Goal: Transaction & Acquisition: Purchase product/service

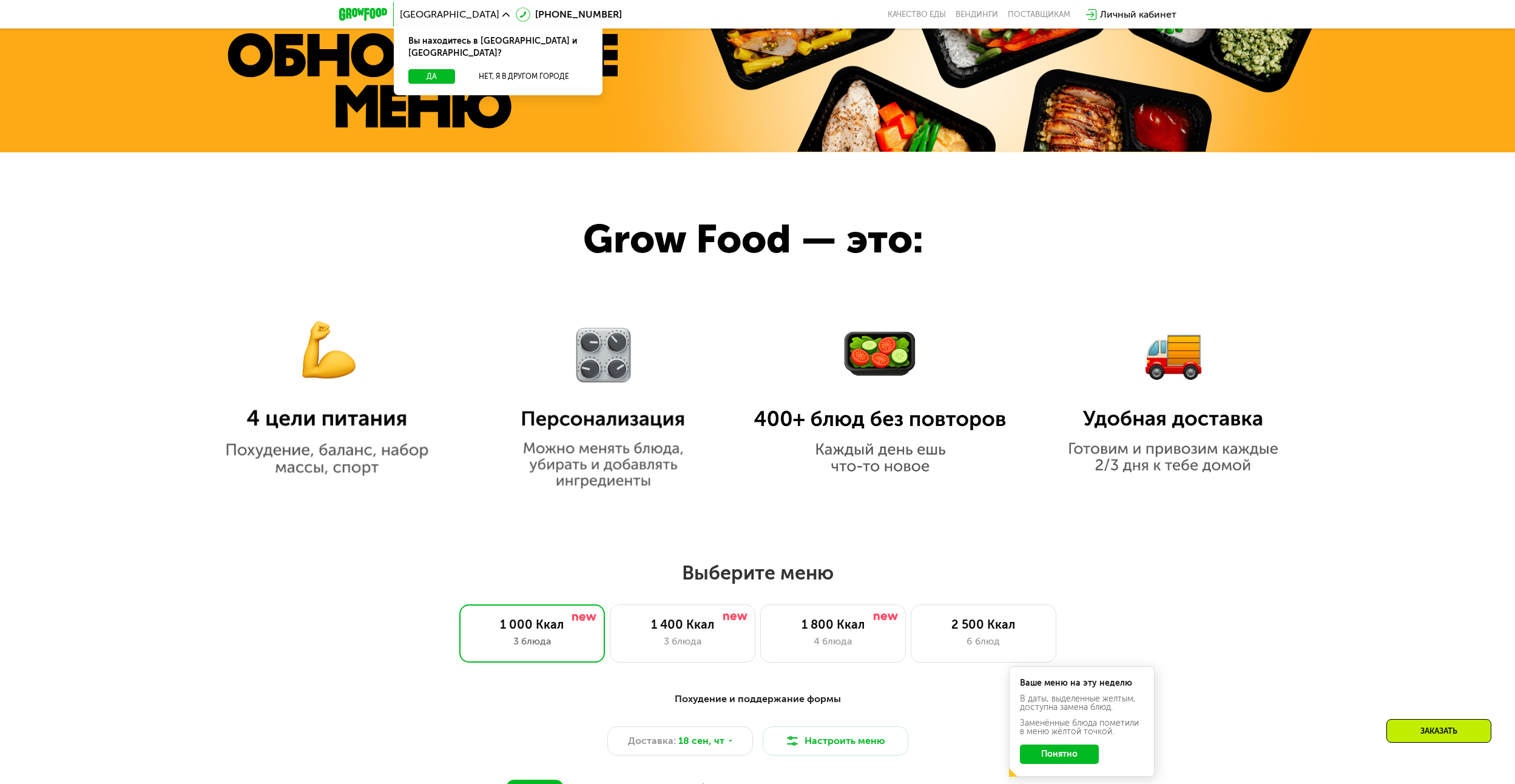
scroll to position [850, 0]
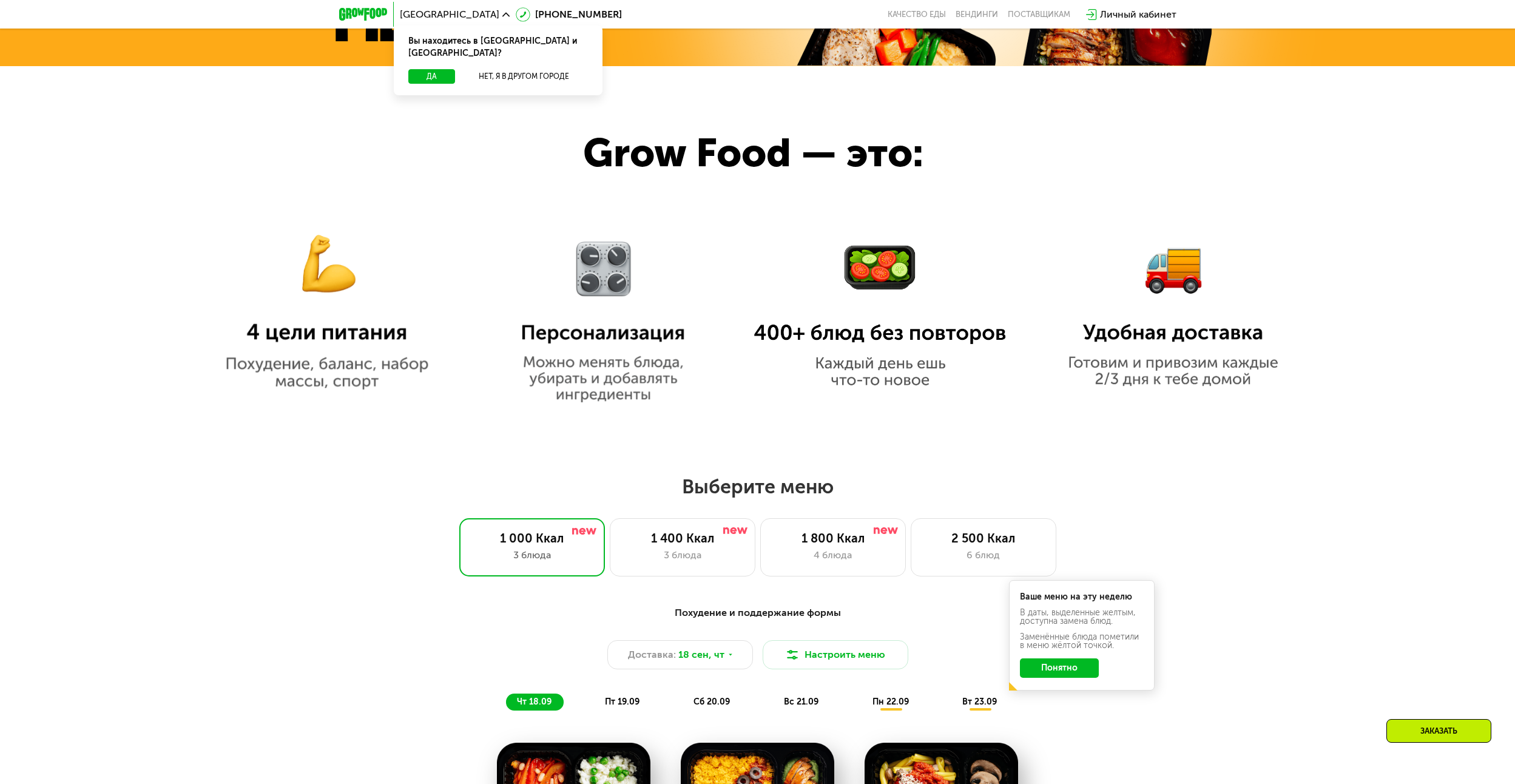
click at [408, 381] on img at bounding box center [327, 298] width 253 height 183
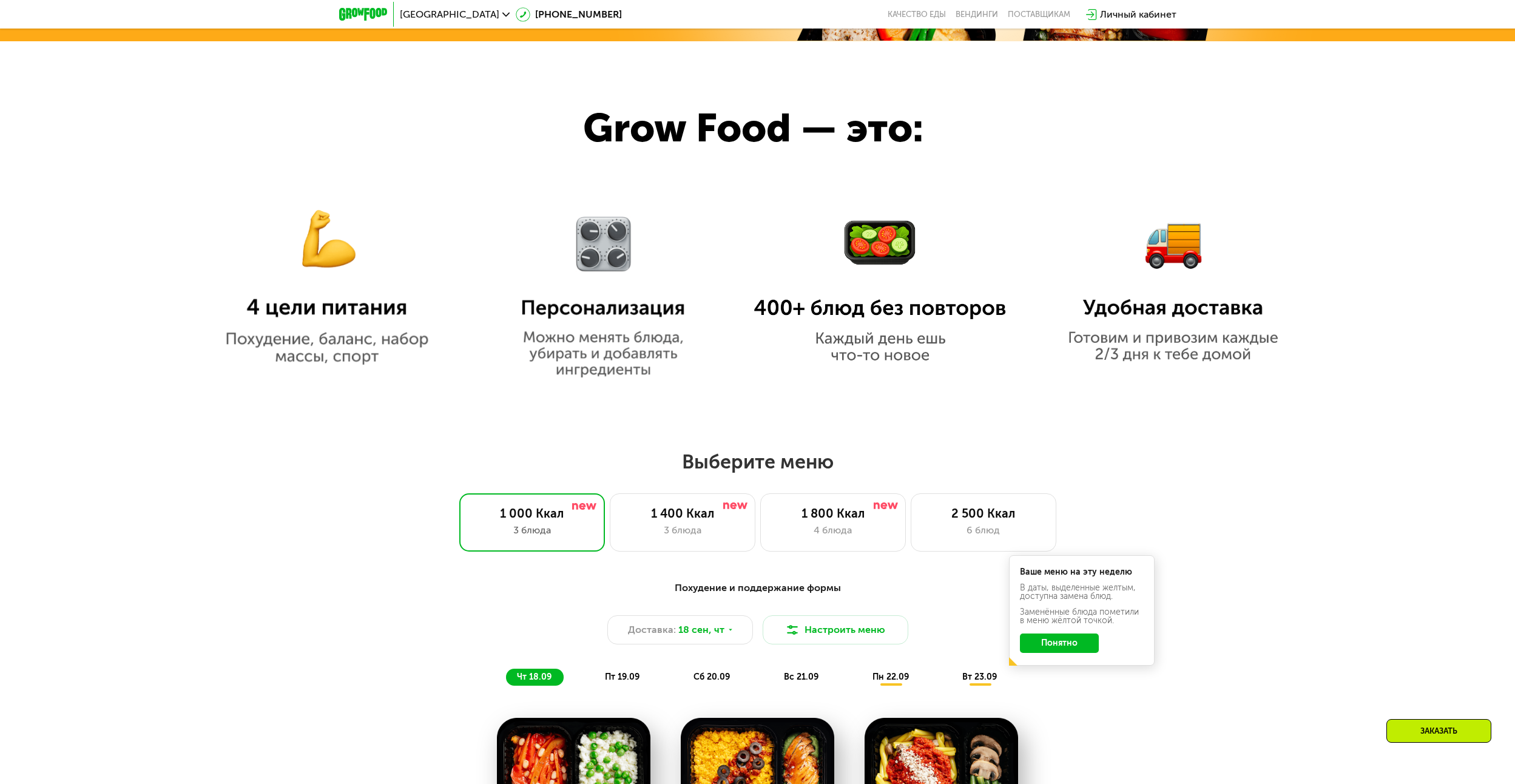
scroll to position [970, 0]
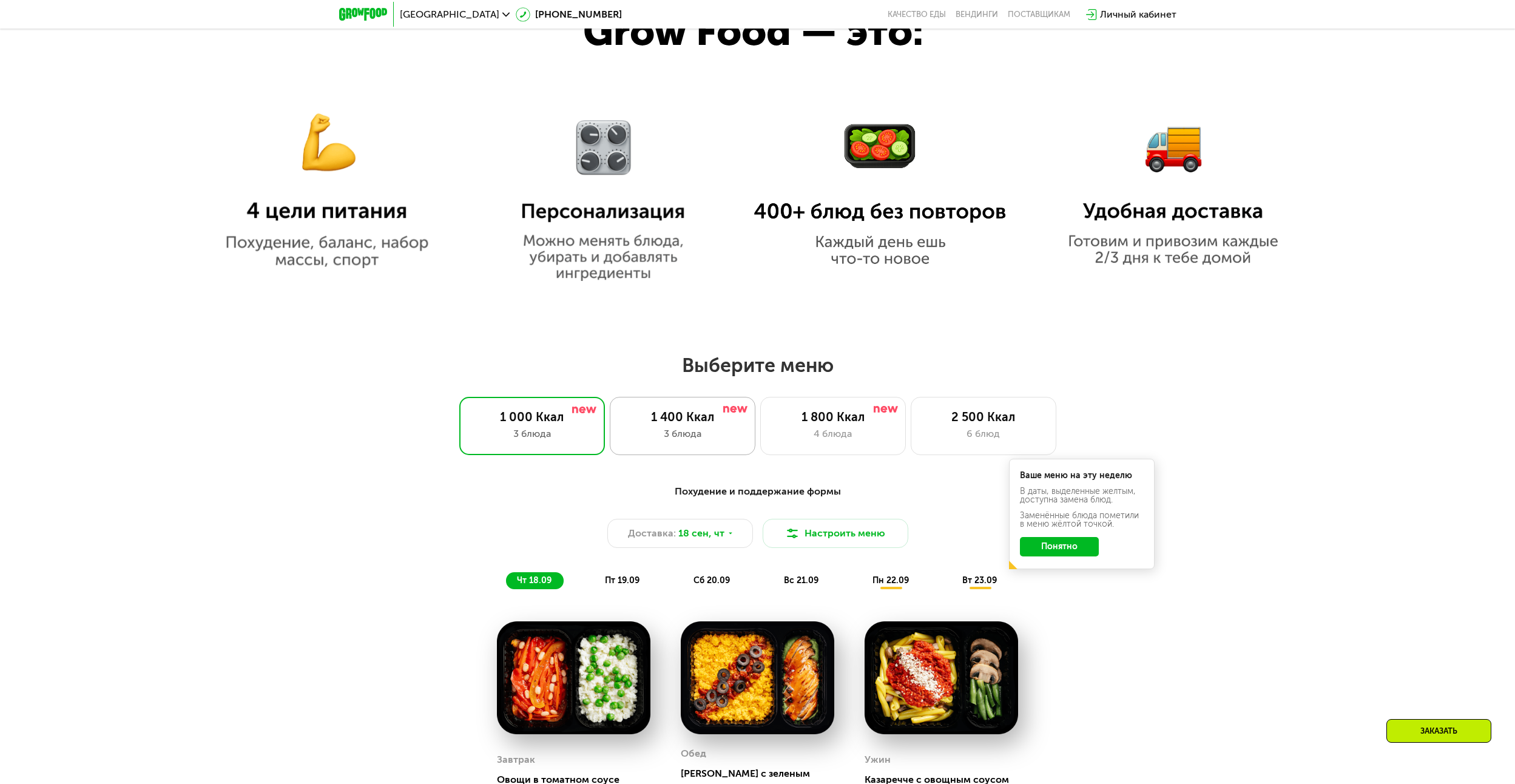
click at [693, 415] on div "1 400 Ккал" at bounding box center [683, 417] width 120 height 15
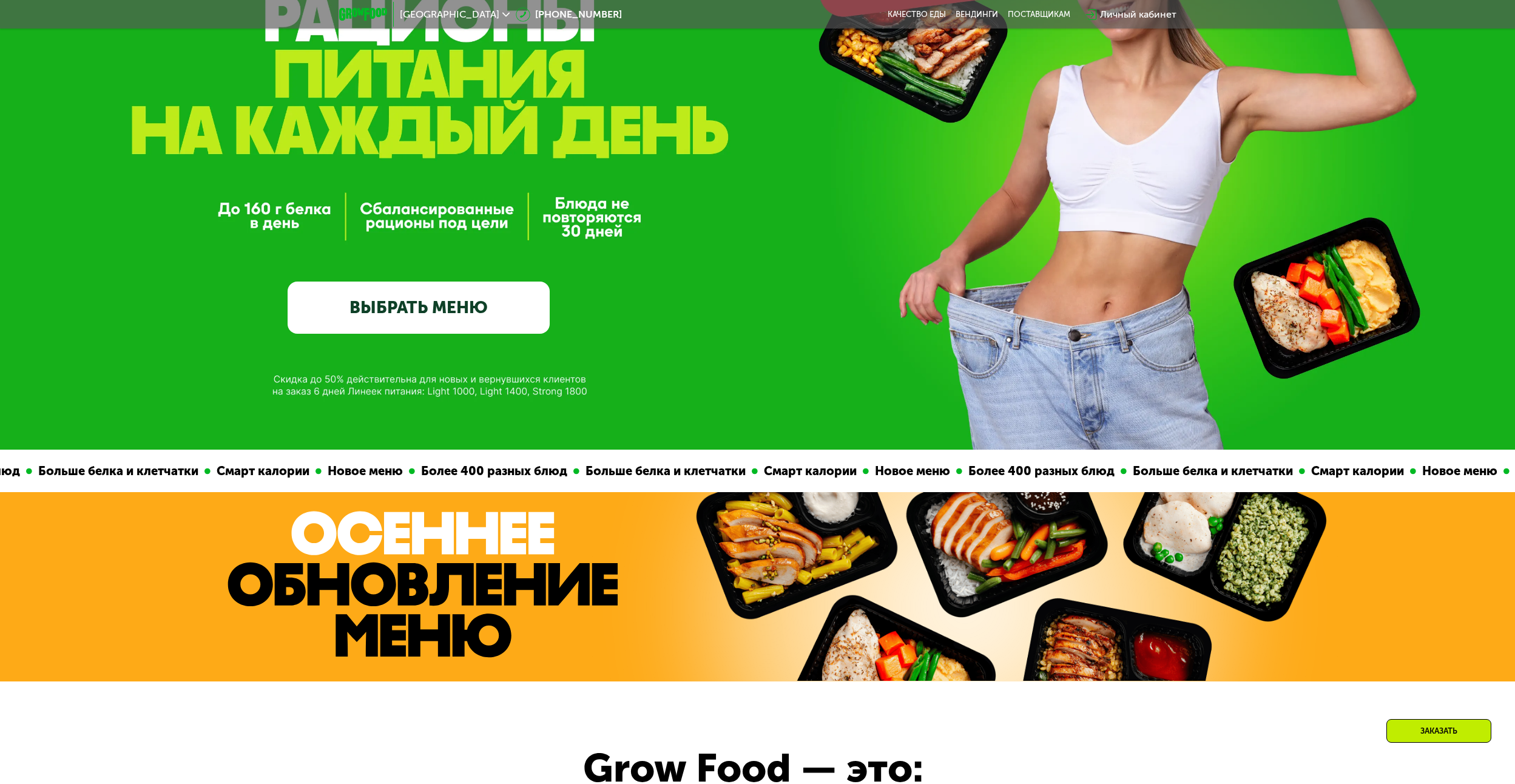
scroll to position [182, 0]
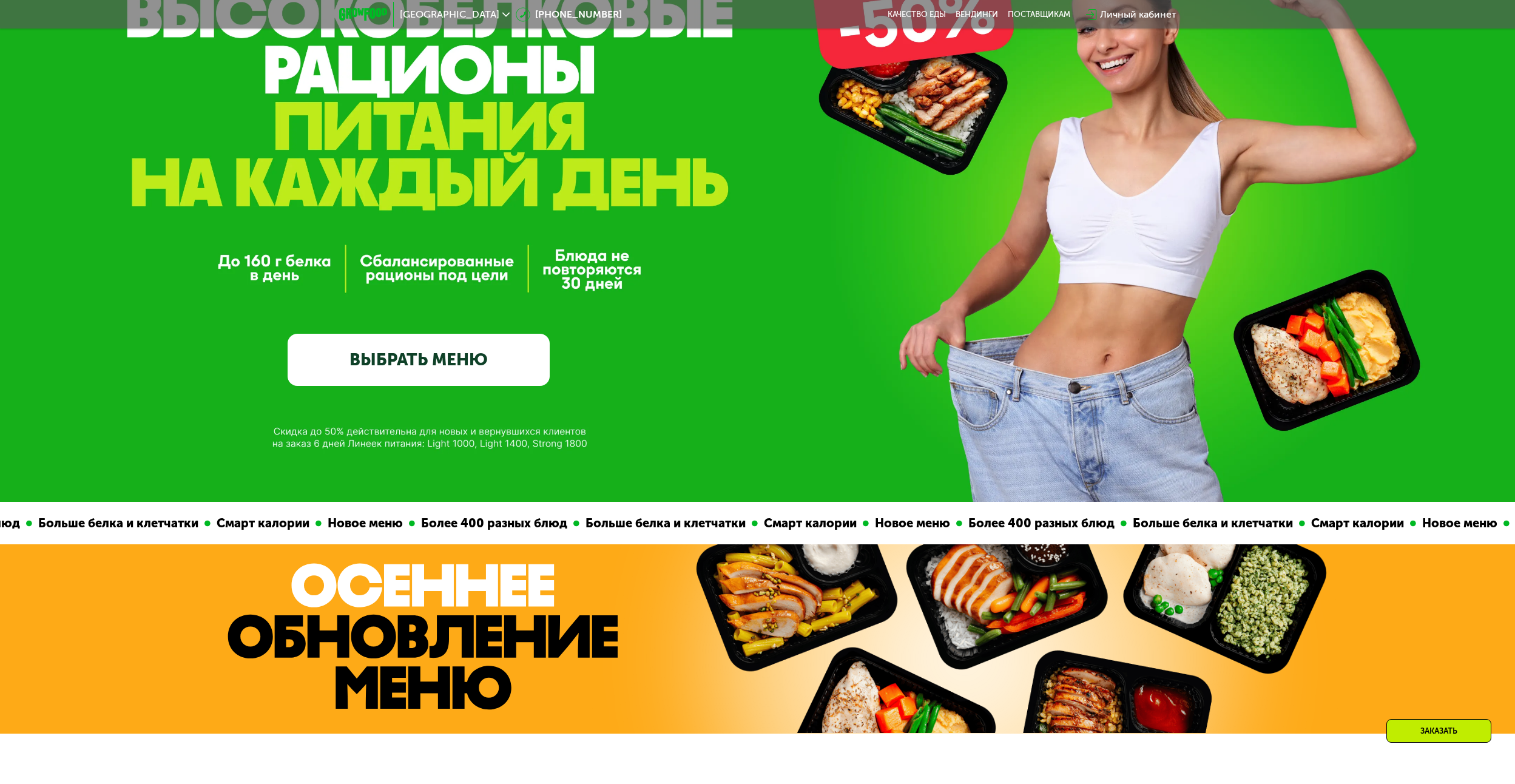
click at [398, 346] on link "ВЫБРАТЬ МЕНЮ" at bounding box center [419, 360] width 262 height 53
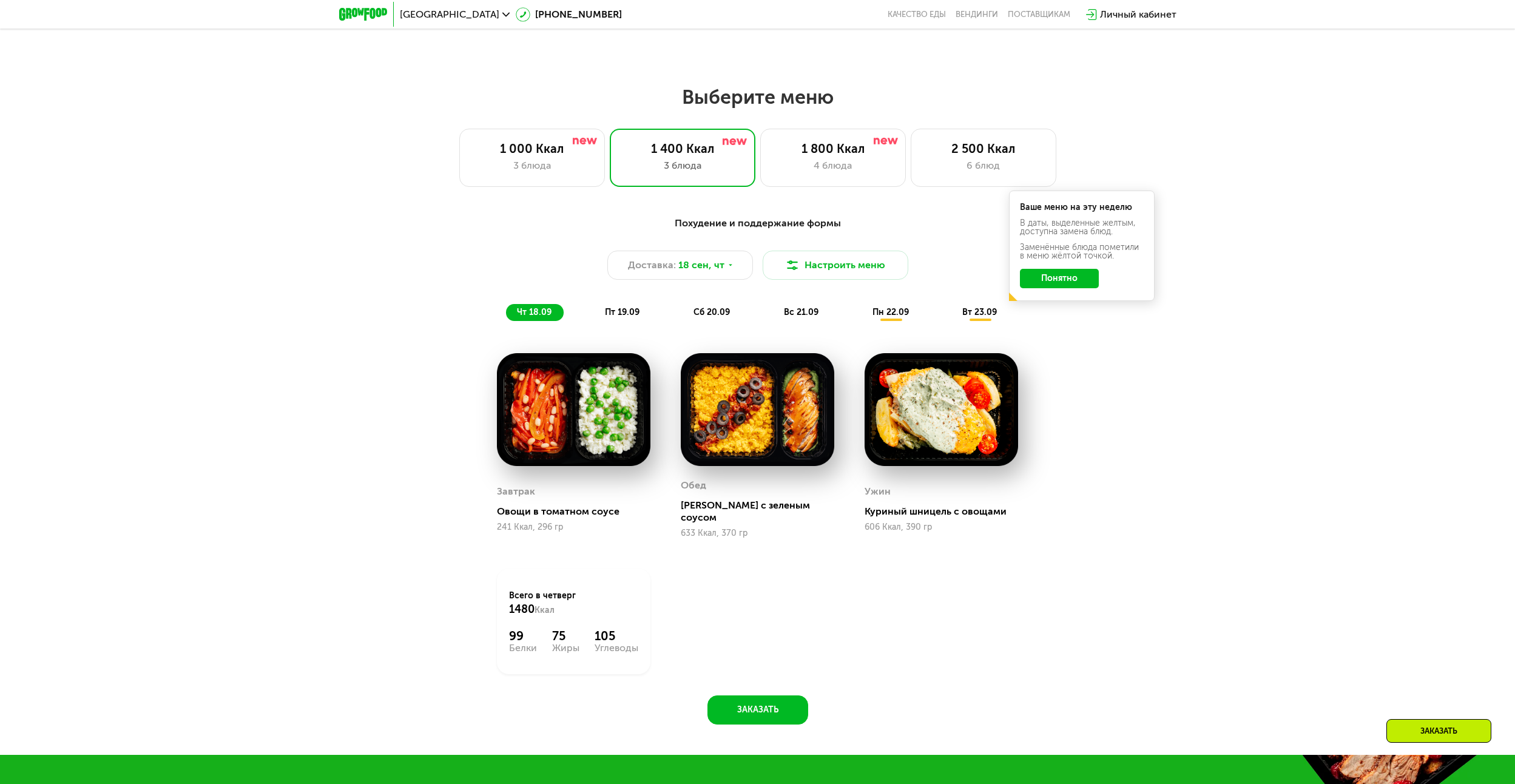
scroll to position [1178, 0]
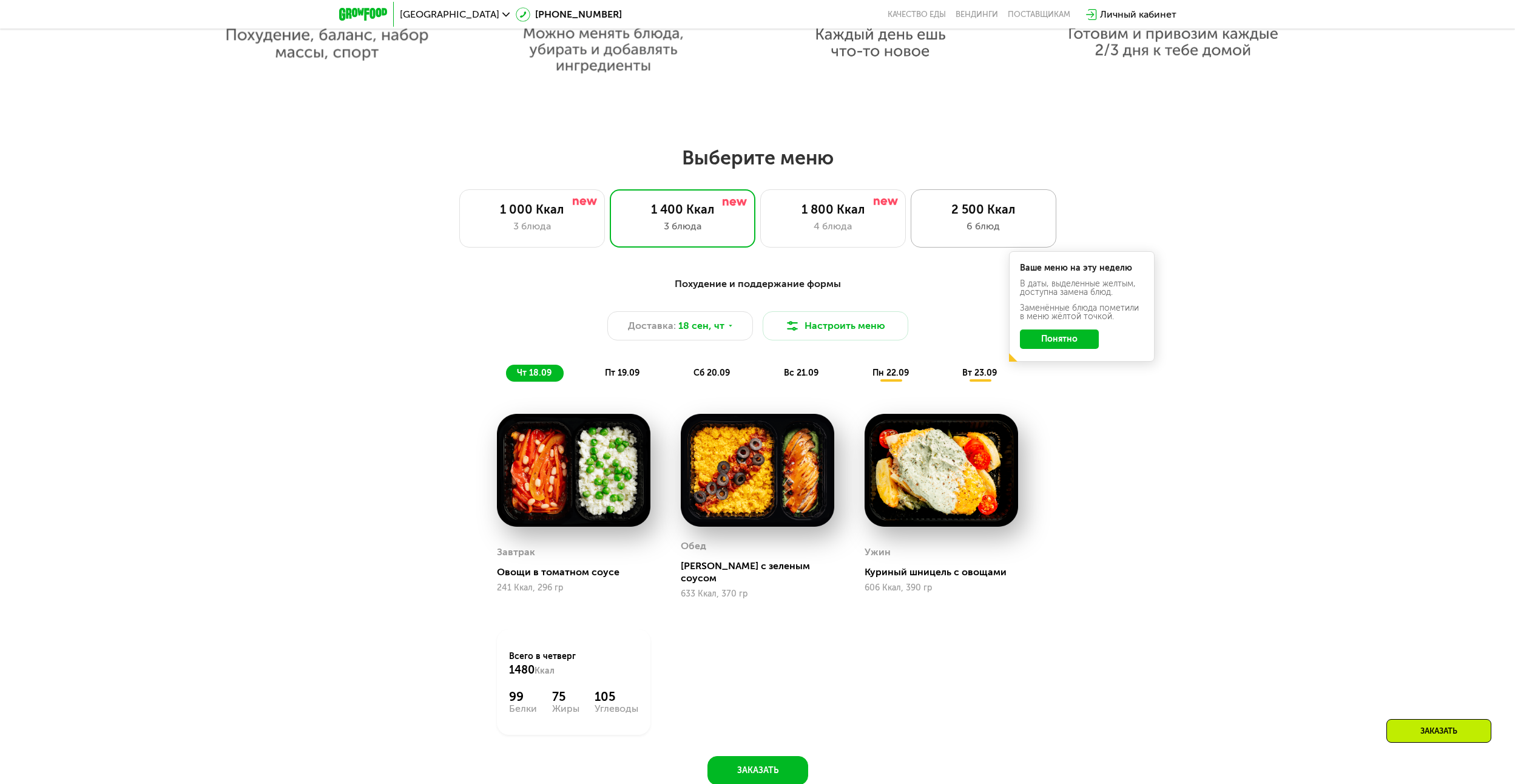
click at [969, 216] on div "2 500 Ккал" at bounding box center [984, 209] width 120 height 15
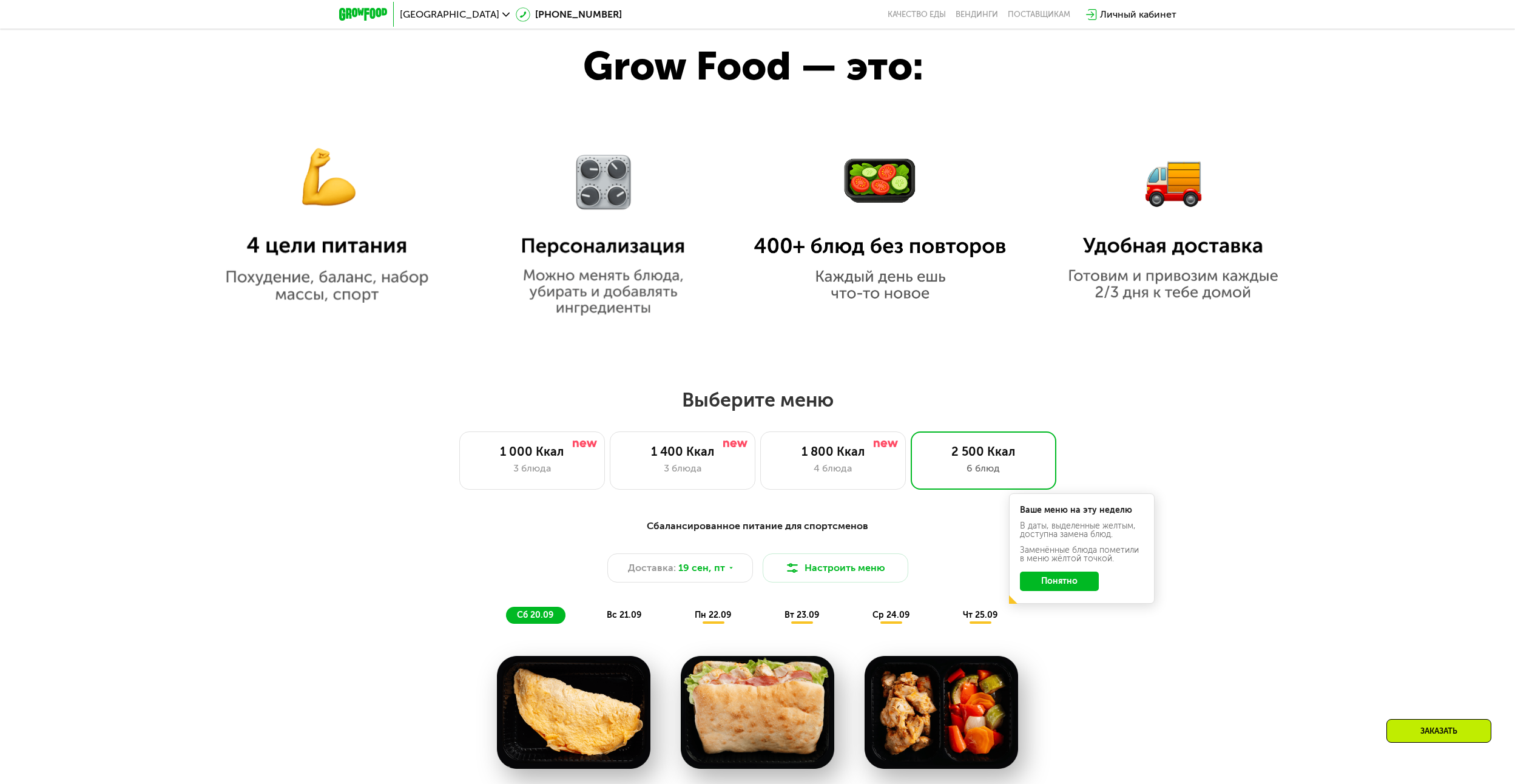
scroll to position [935, 0]
click at [685, 455] on div "1 400 Ккал" at bounding box center [683, 452] width 120 height 15
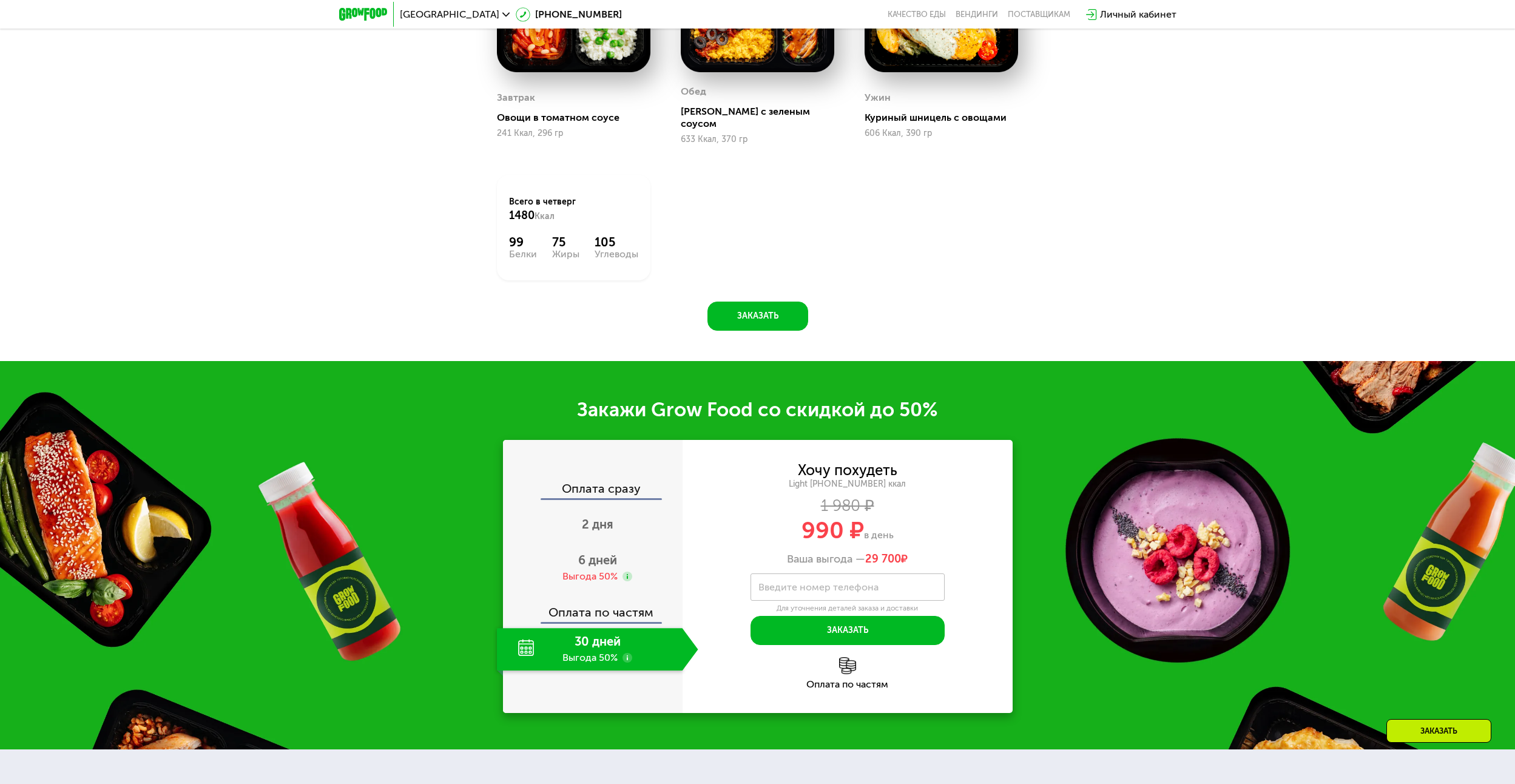
scroll to position [1566, 0]
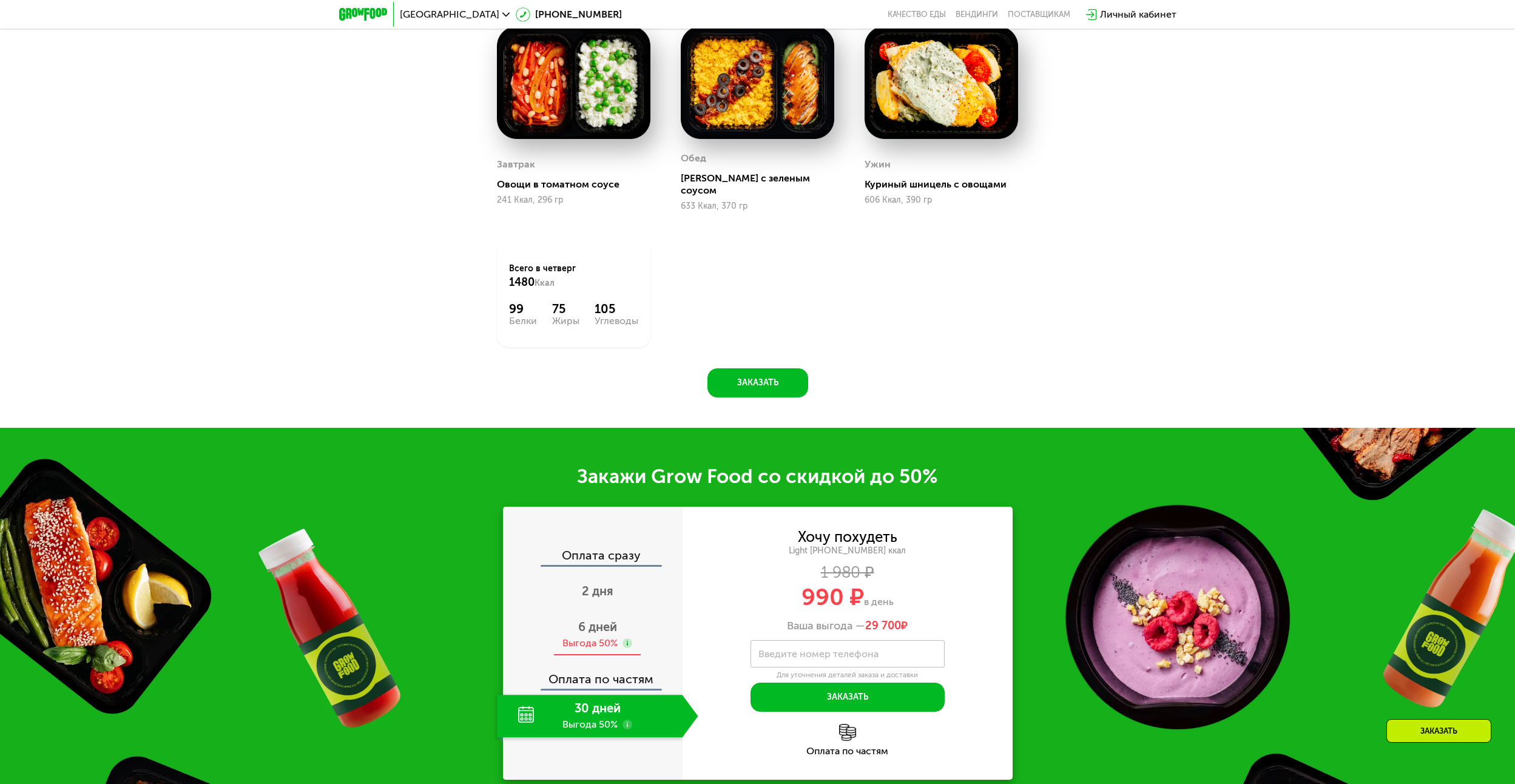
click at [595, 637] on div "Выгода 50%" at bounding box center [590, 643] width 55 height 13
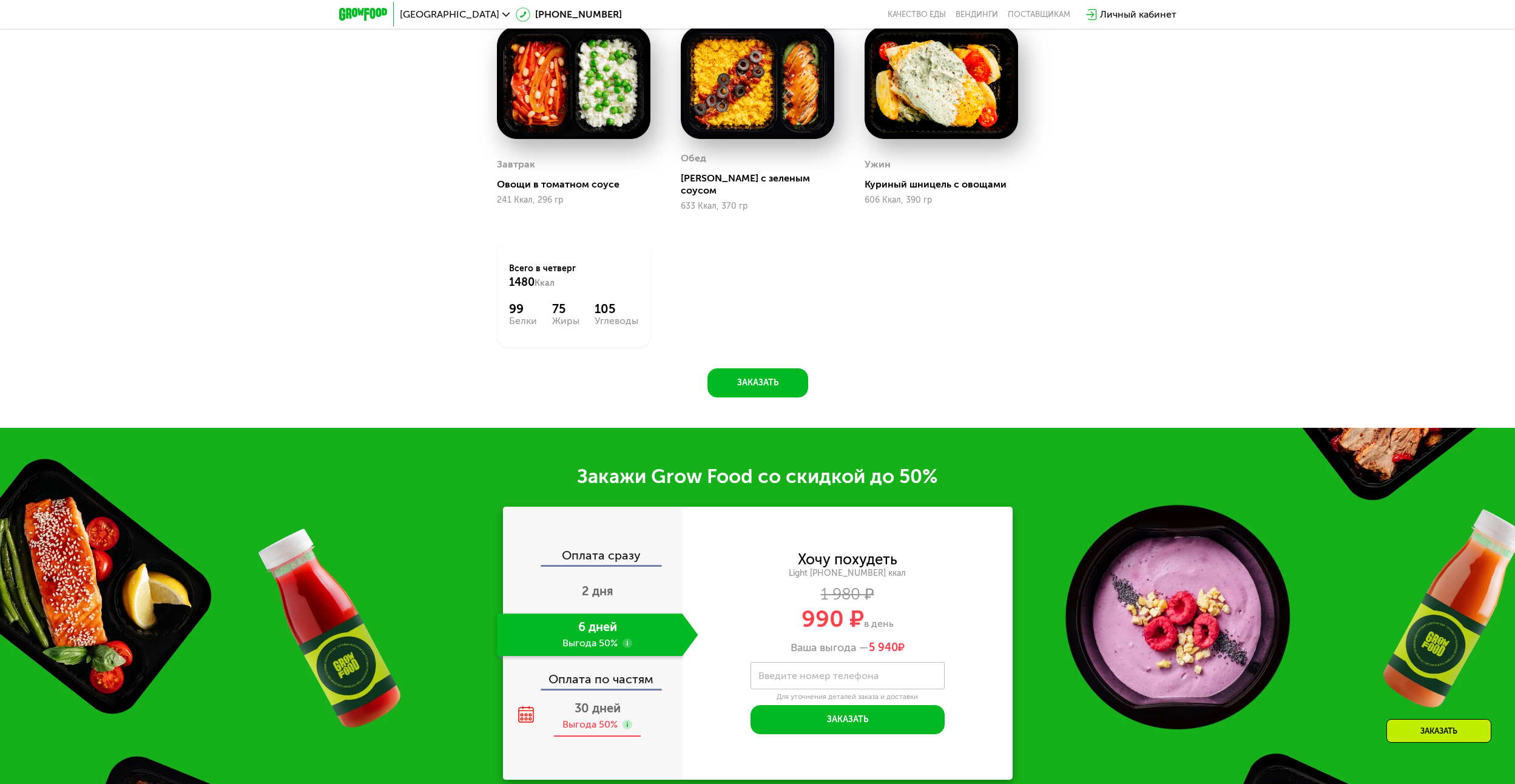
click at [594, 718] on div "Выгода 50%" at bounding box center [590, 724] width 55 height 13
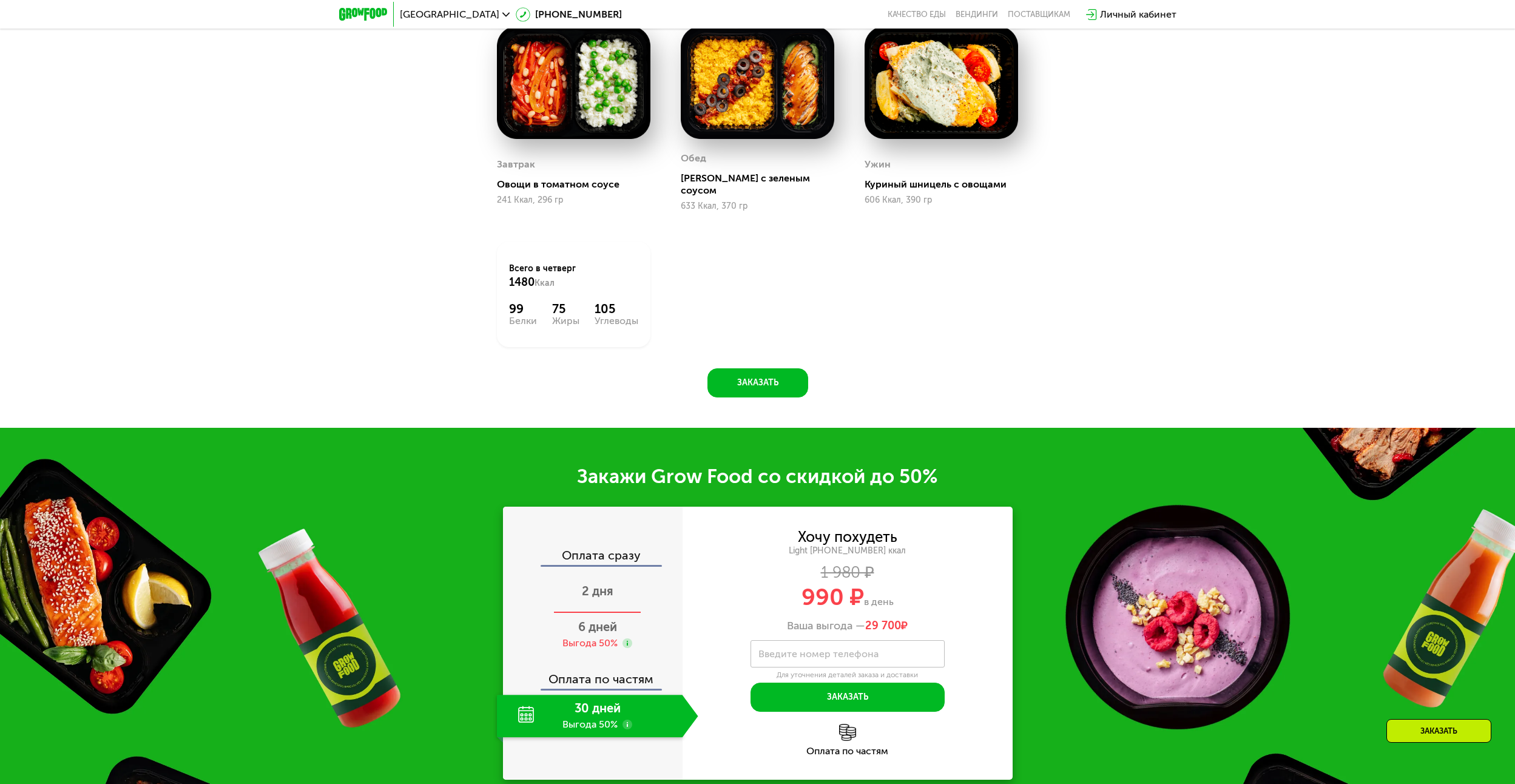
click at [608, 592] on div "2 дня" at bounding box center [597, 592] width 202 height 42
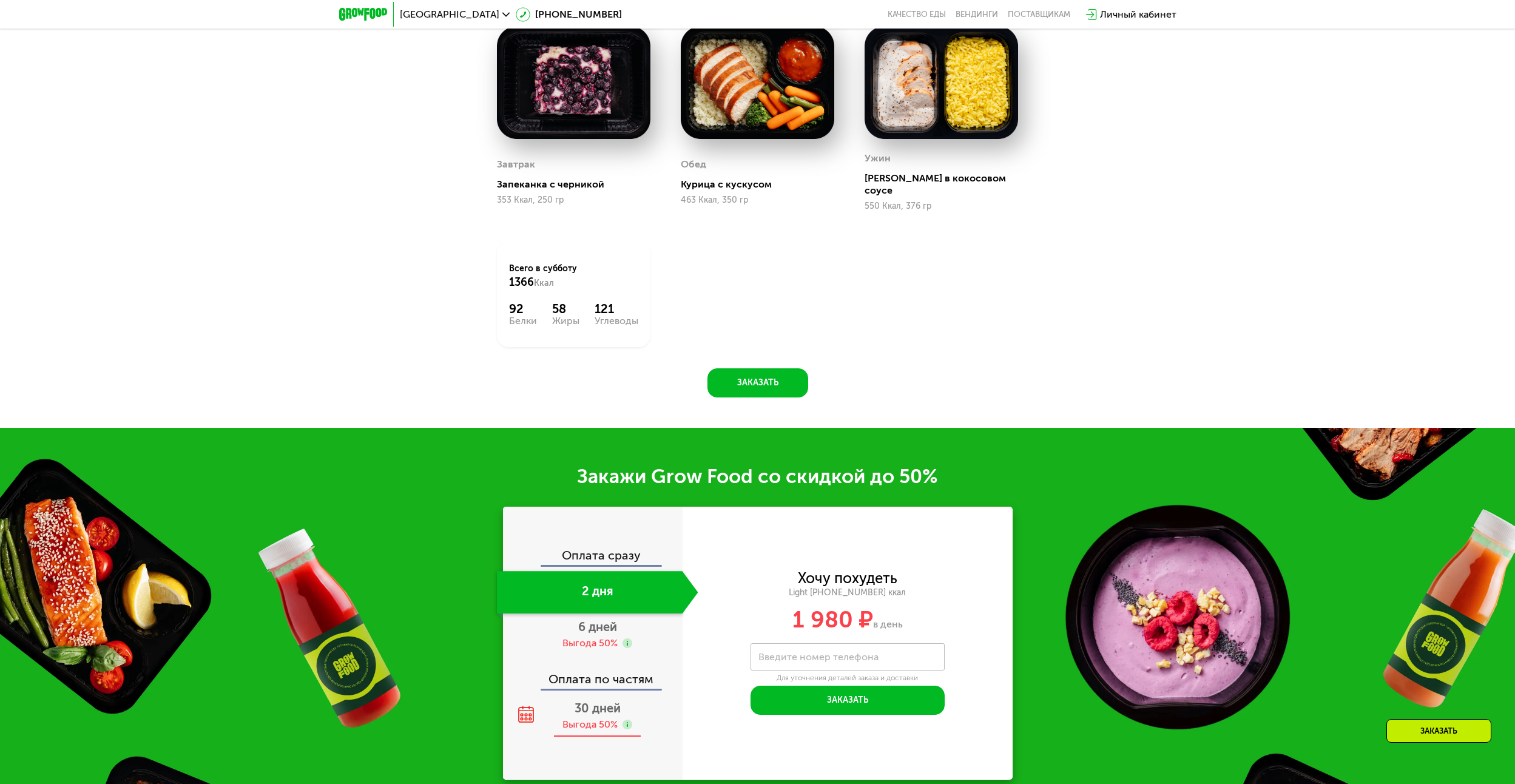
click at [579, 721] on div "Выгода 50%" at bounding box center [590, 724] width 55 height 13
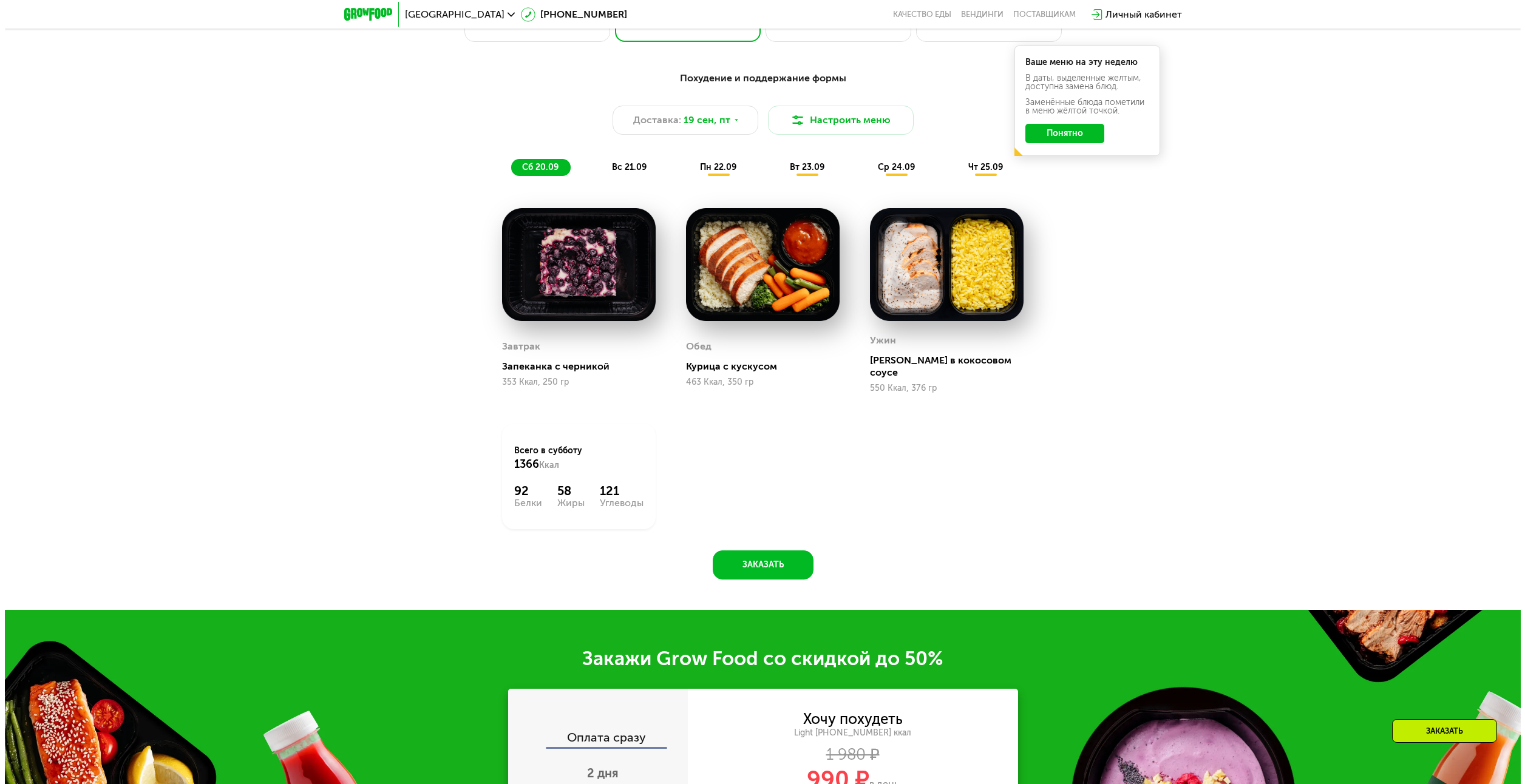
scroll to position [1263, 0]
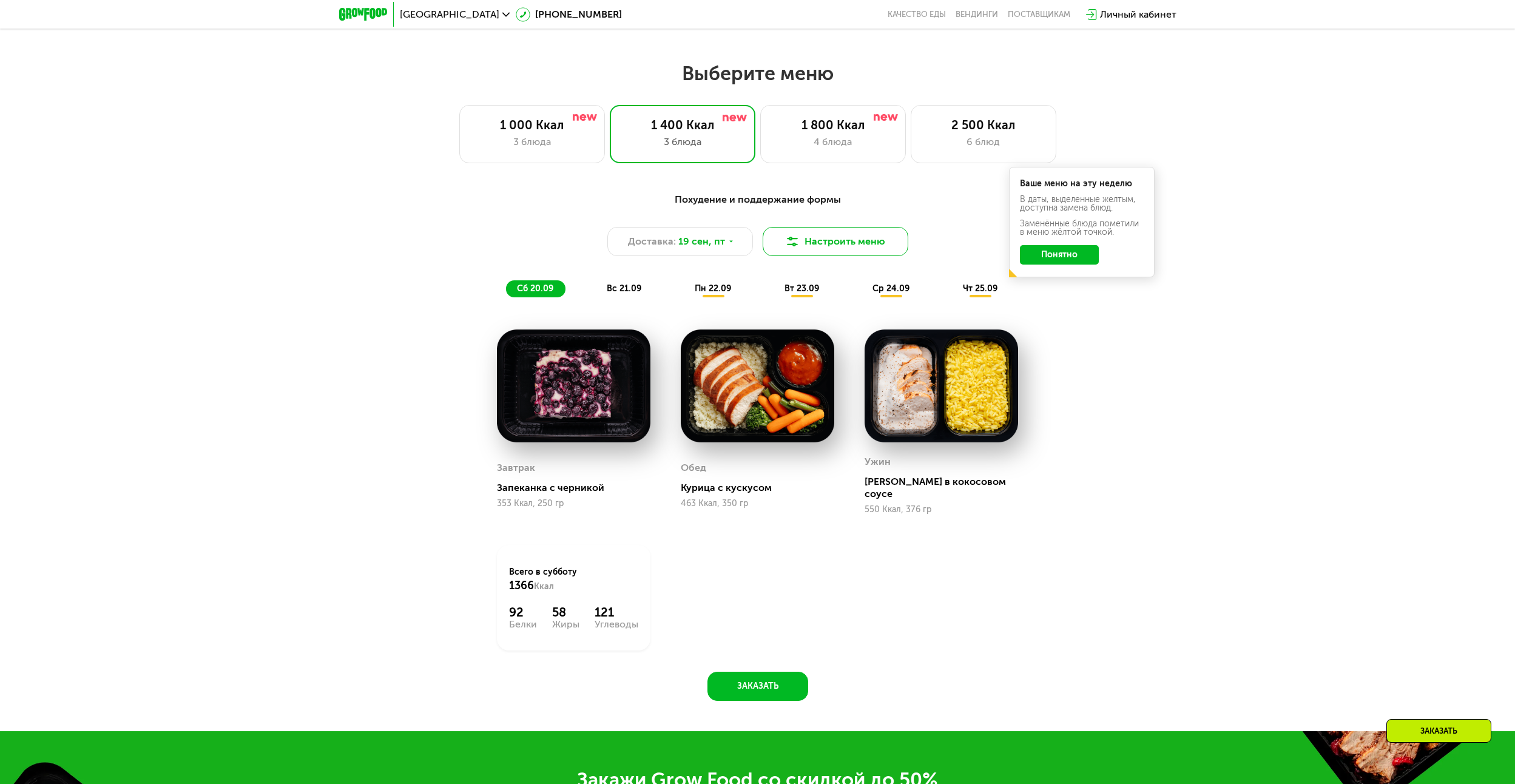
click at [855, 239] on button "Настроить меню" at bounding box center [836, 241] width 146 height 29
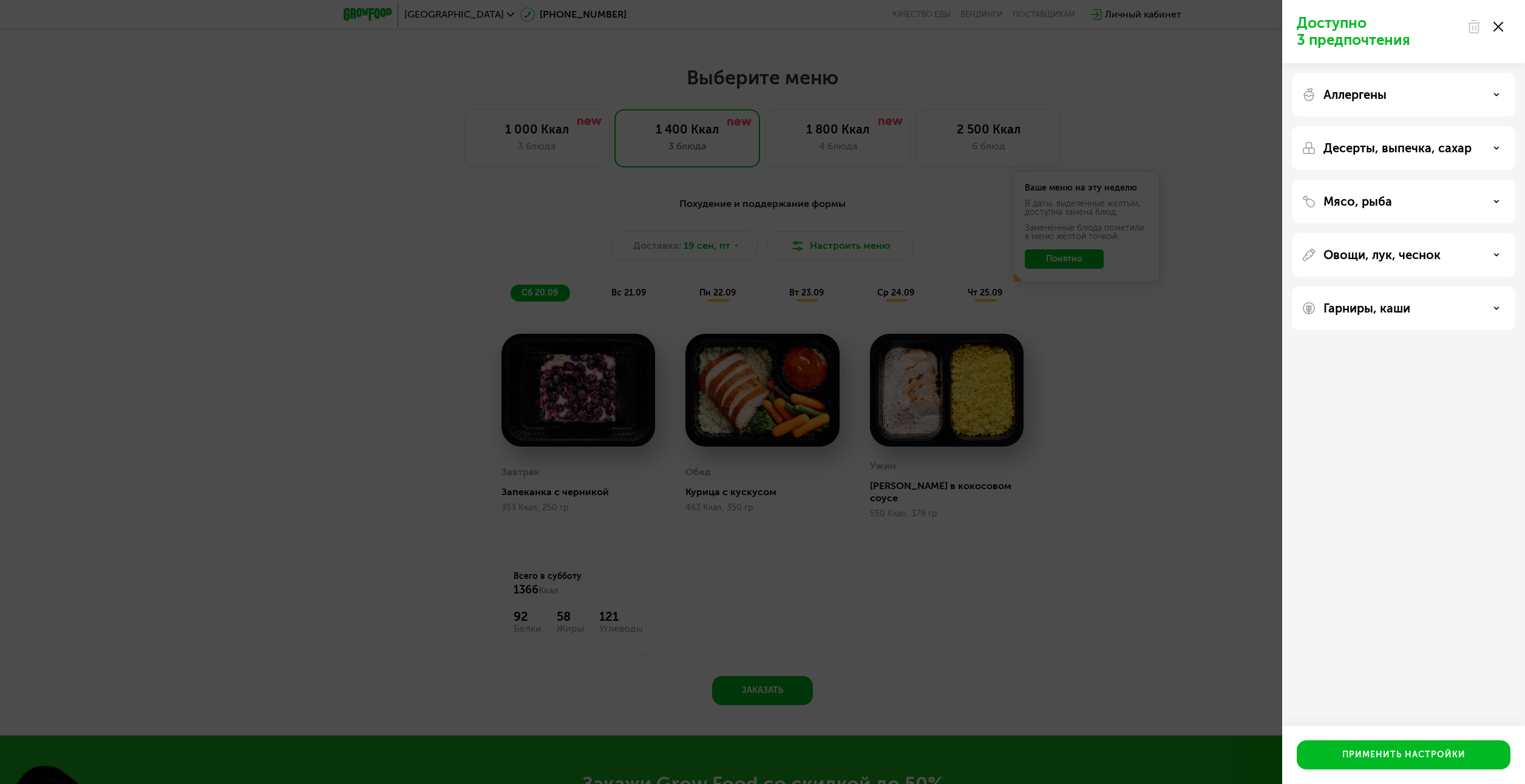
click at [1455, 100] on div "Аллергены" at bounding box center [1403, 95] width 204 height 15
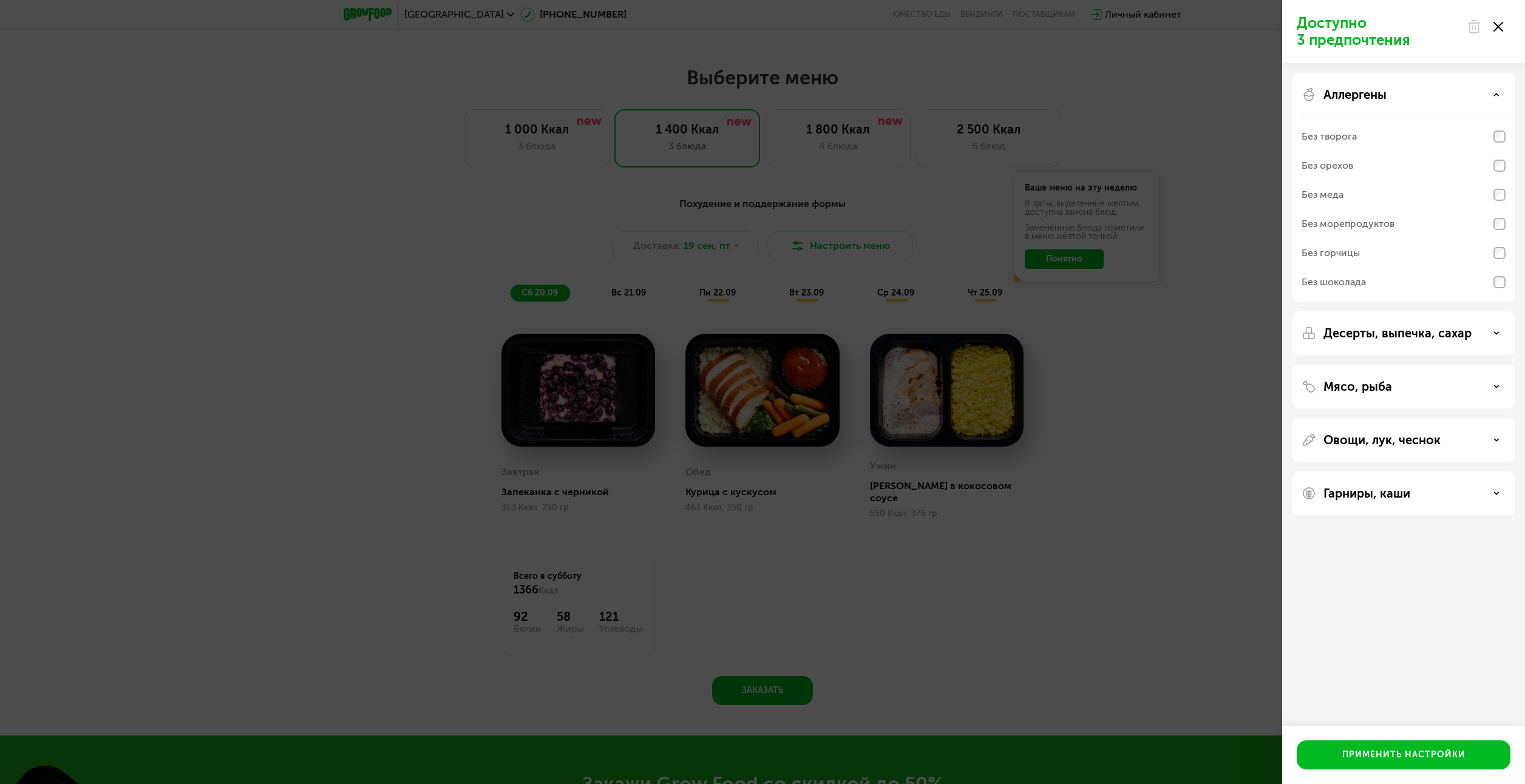
click at [1455, 100] on div "Аллергены" at bounding box center [1403, 95] width 204 height 15
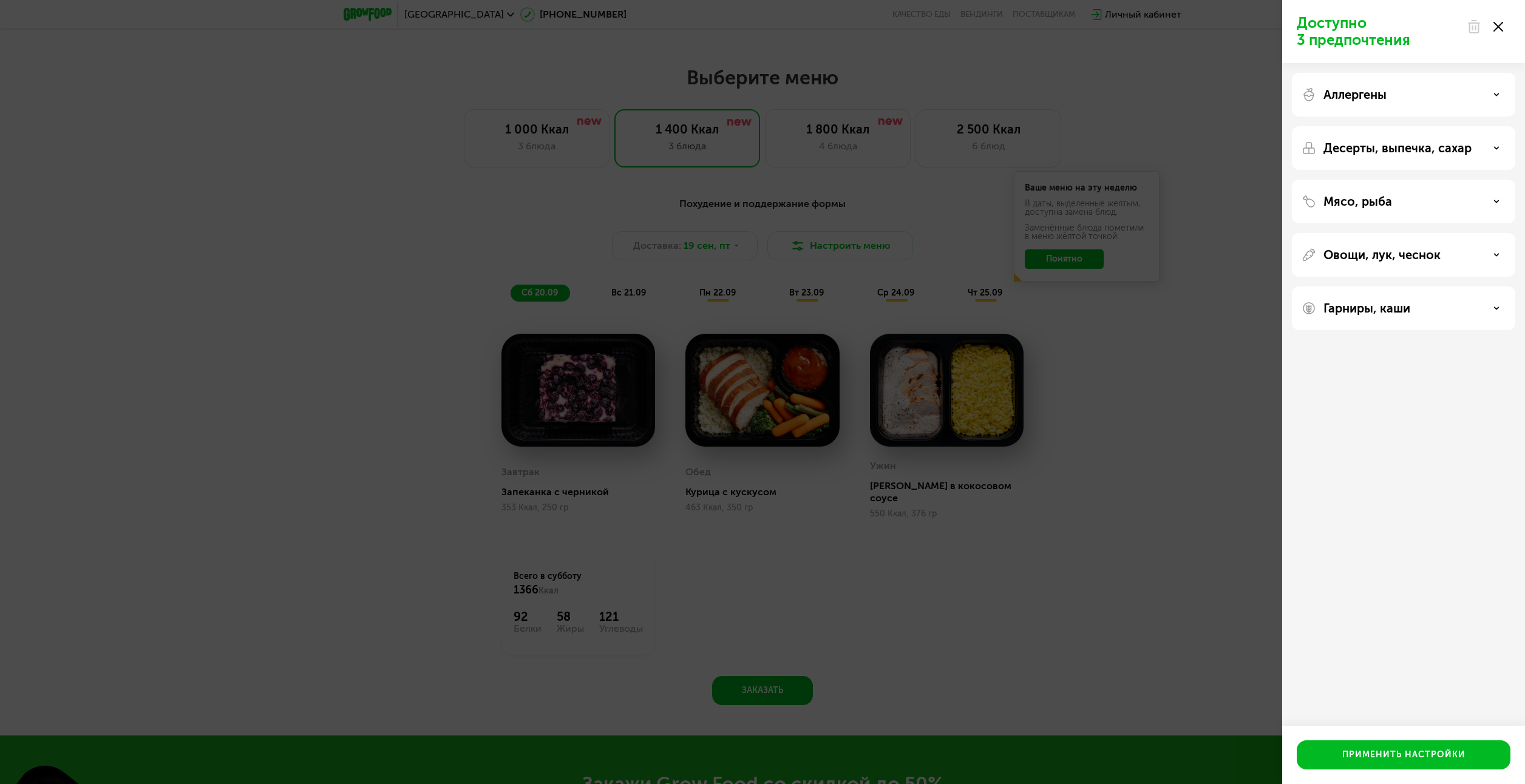
click at [1450, 153] on p "Десерты, выпечка, сахар" at bounding box center [1397, 148] width 148 height 15
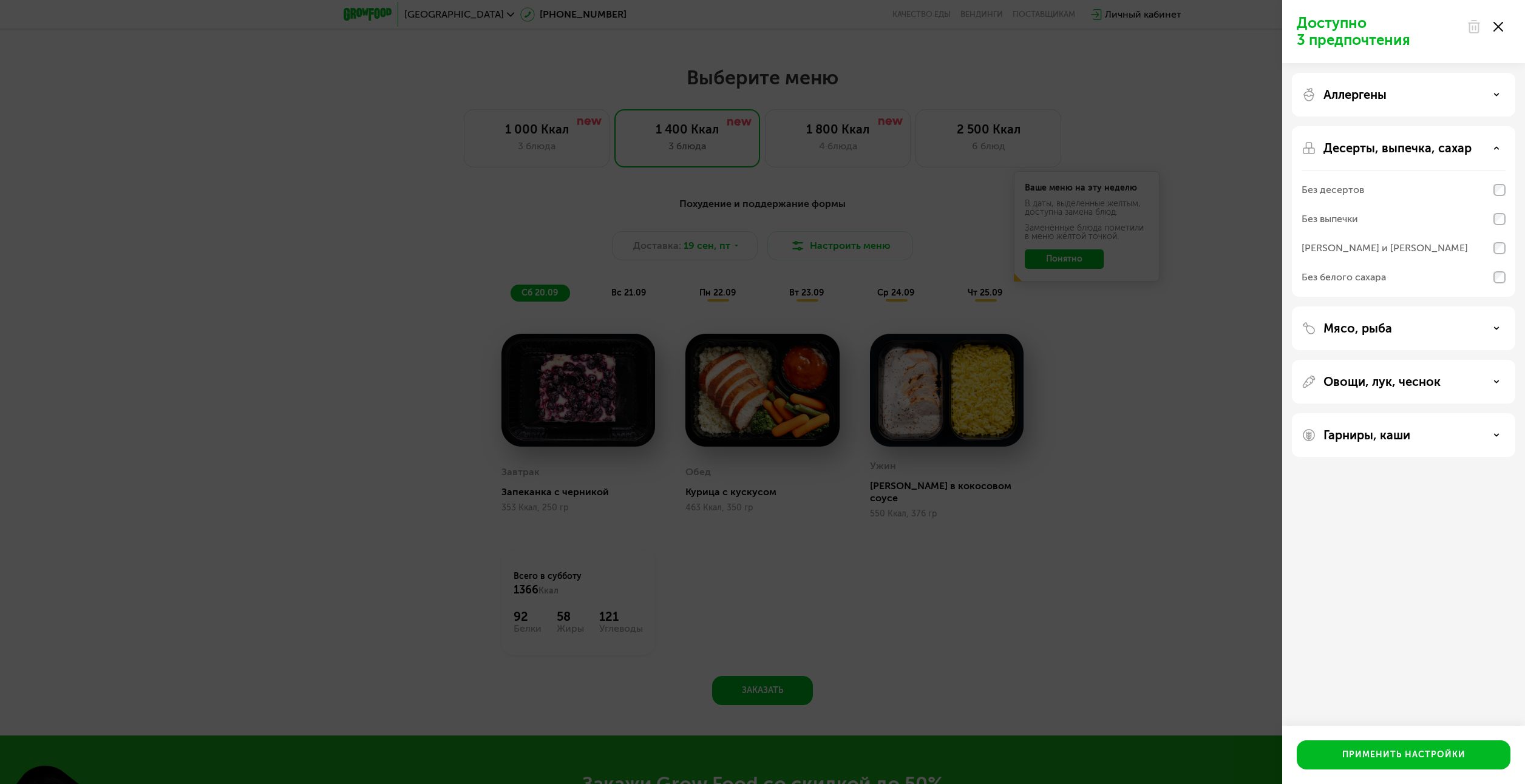
click at [1451, 182] on div "Без десертов" at bounding box center [1403, 190] width 204 height 29
click at [1397, 326] on div "Мясо, рыба" at bounding box center [1403, 328] width 204 height 15
click at [1411, 533] on p "Овощи, лук, чеснок" at bounding box center [1382, 538] width 117 height 15
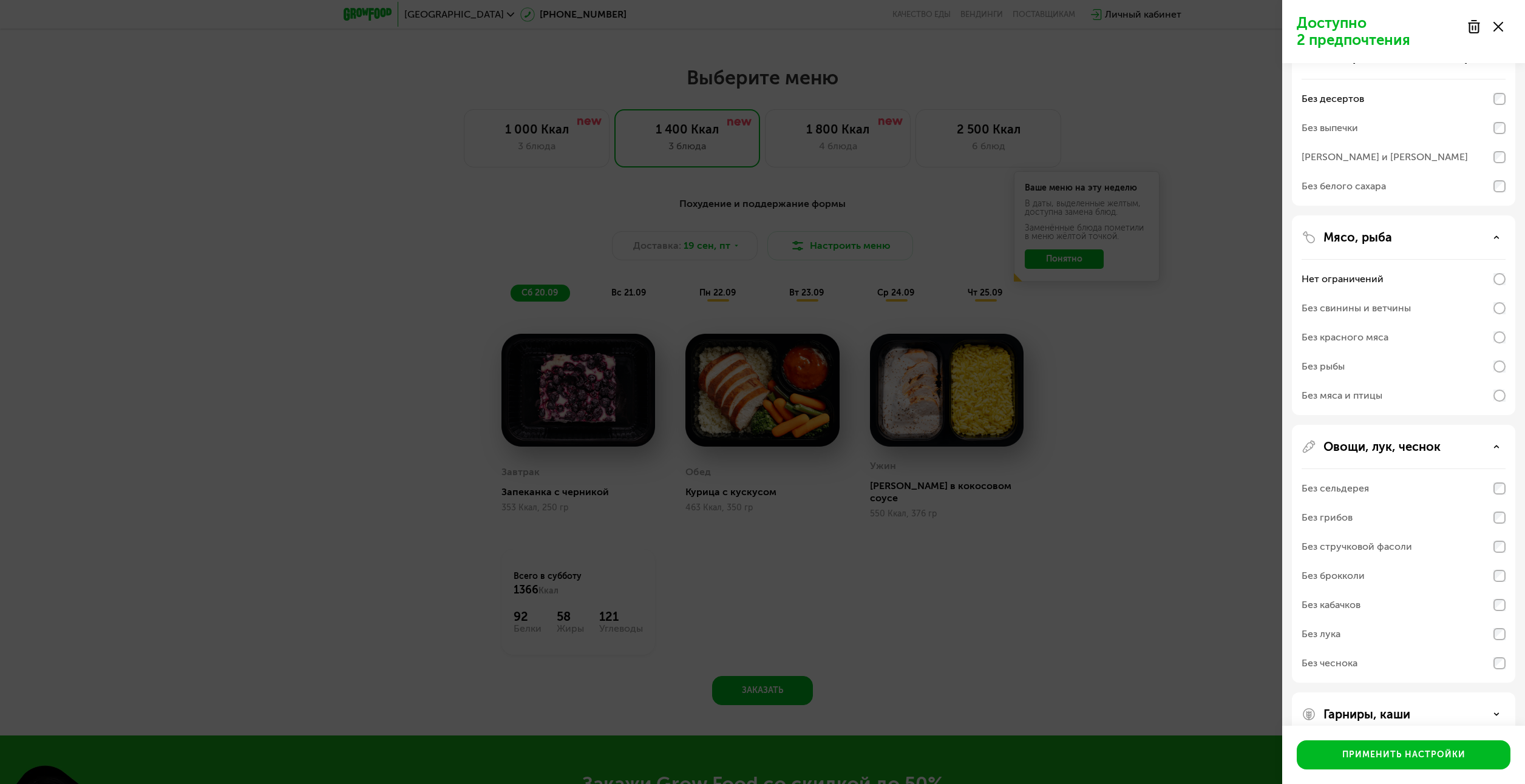
scroll to position [113, 0]
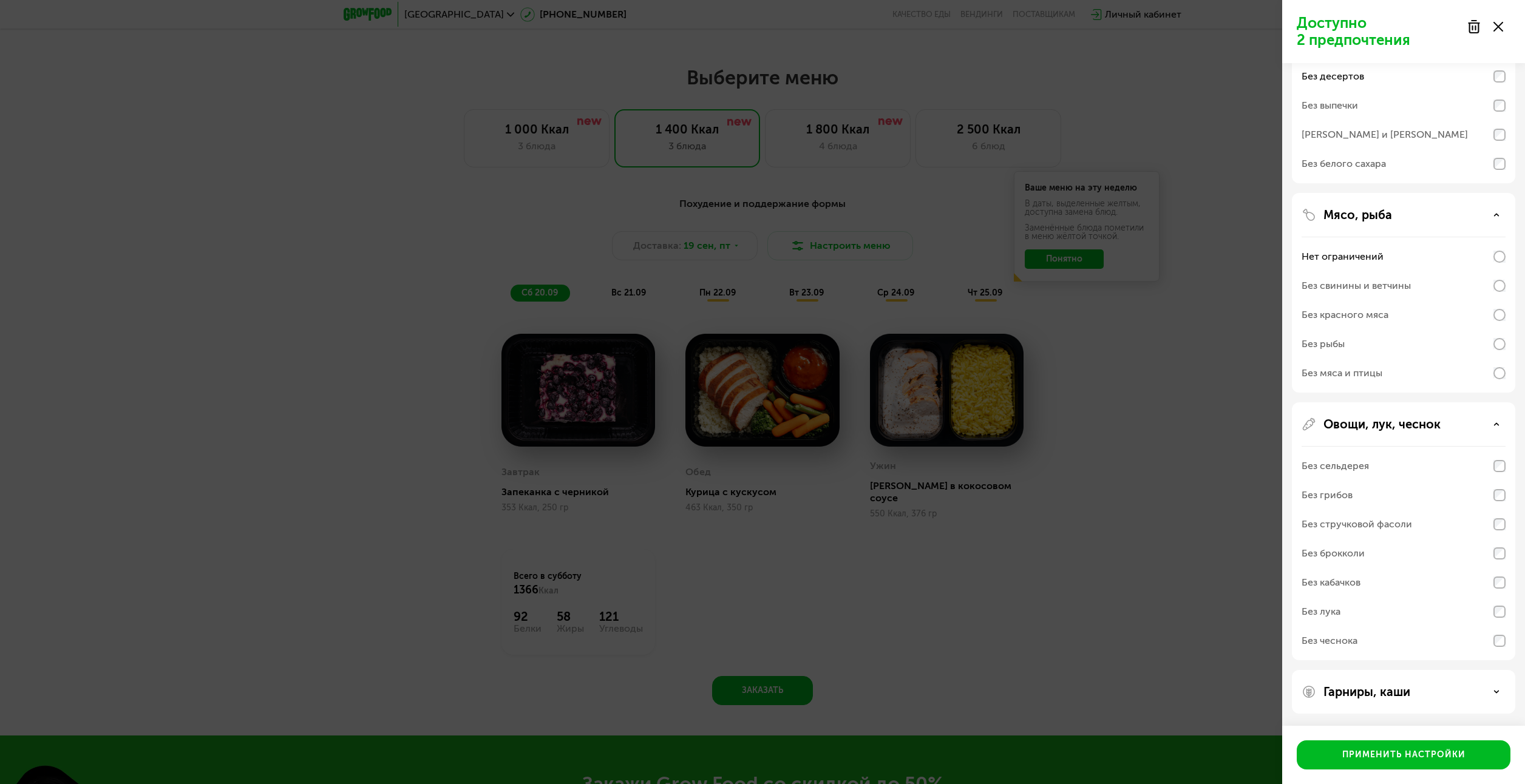
click at [1445, 675] on div "Гарниры, каши" at bounding box center [1403, 692] width 224 height 44
click at [1443, 681] on div "Гарниры, каши" at bounding box center [1403, 692] width 224 height 44
click at [1438, 697] on div "Гарниры, каши" at bounding box center [1403, 692] width 204 height 15
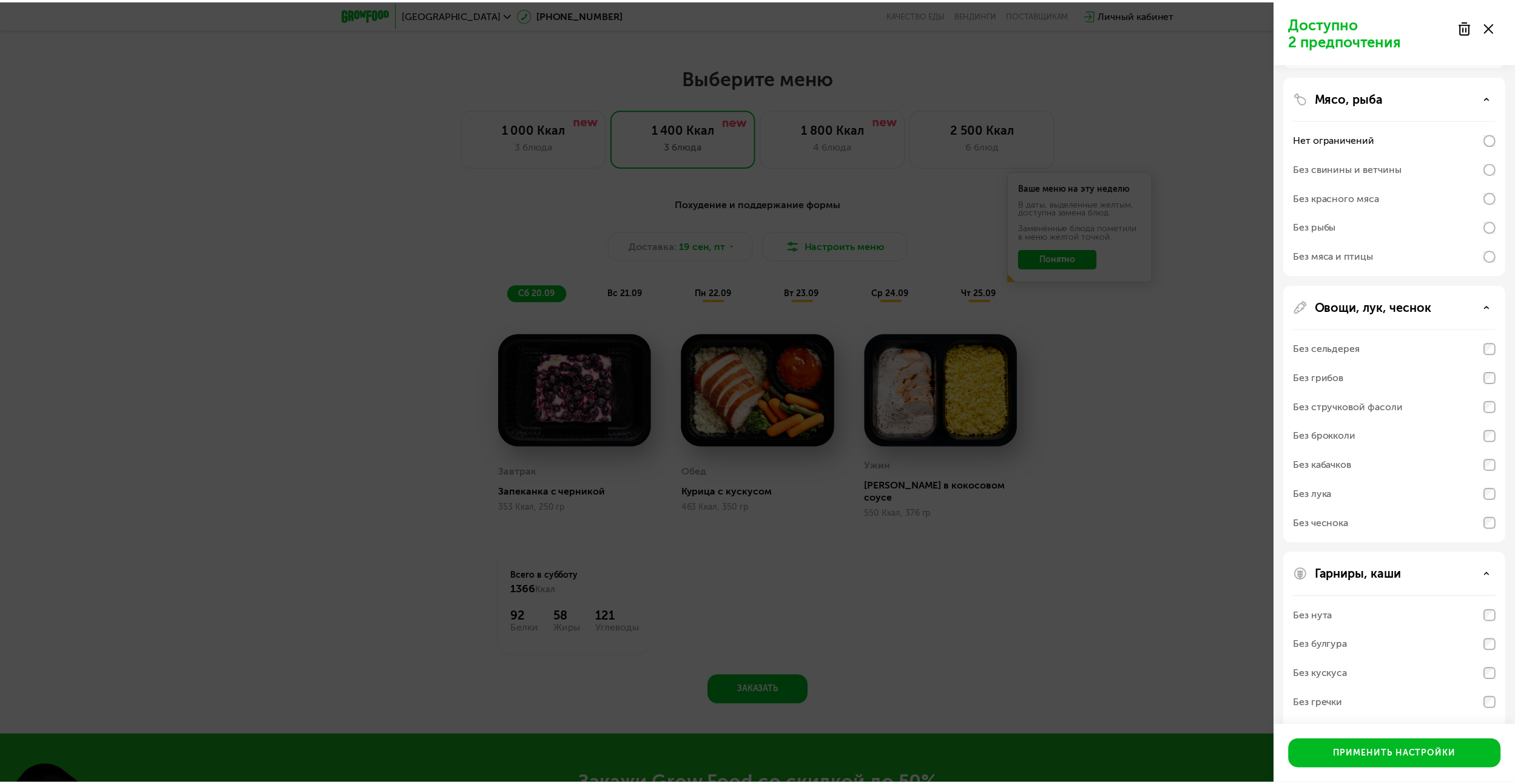
scroll to position [270, 0]
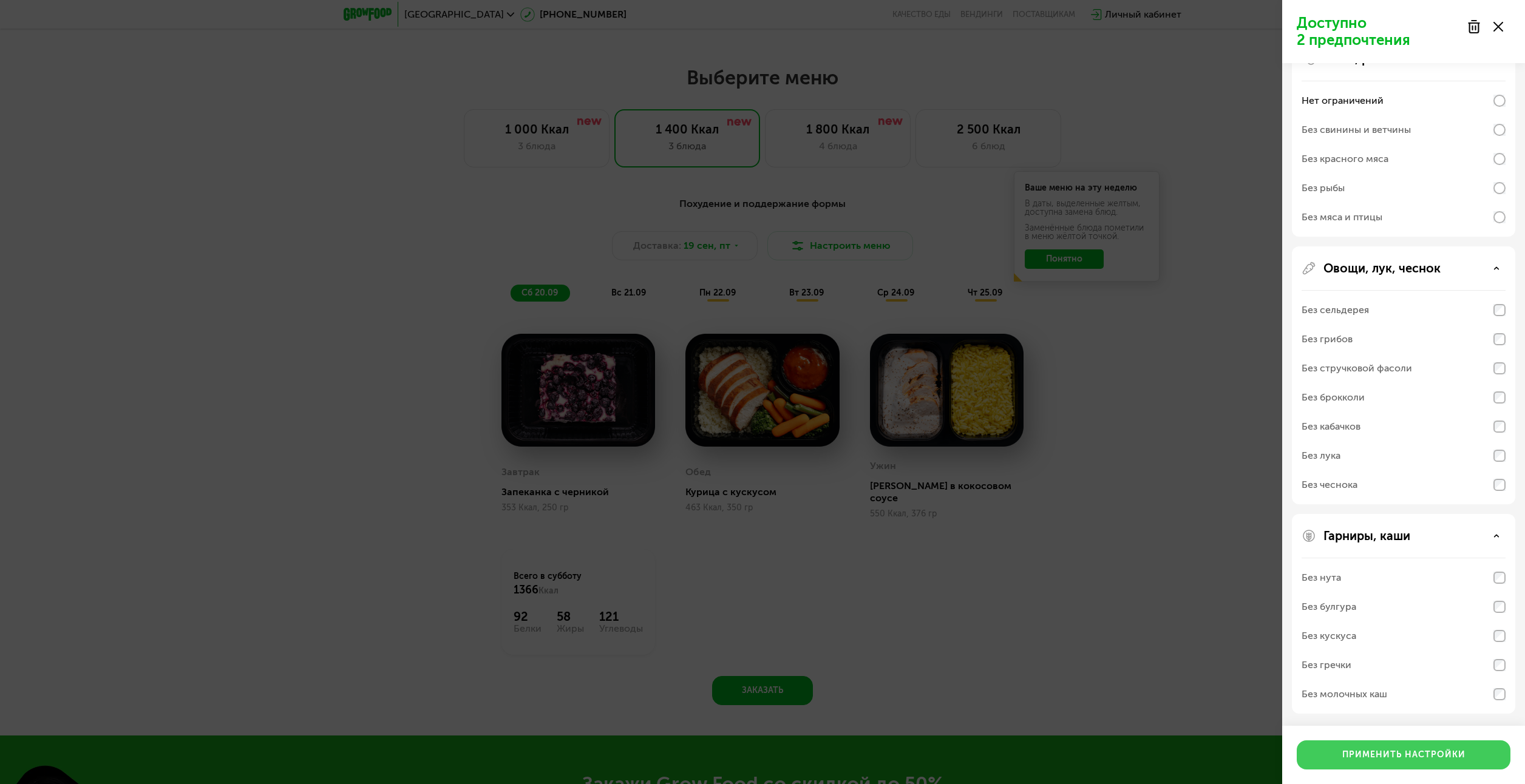
click at [1450, 742] on button "Применить настройки" at bounding box center [1403, 755] width 214 height 29
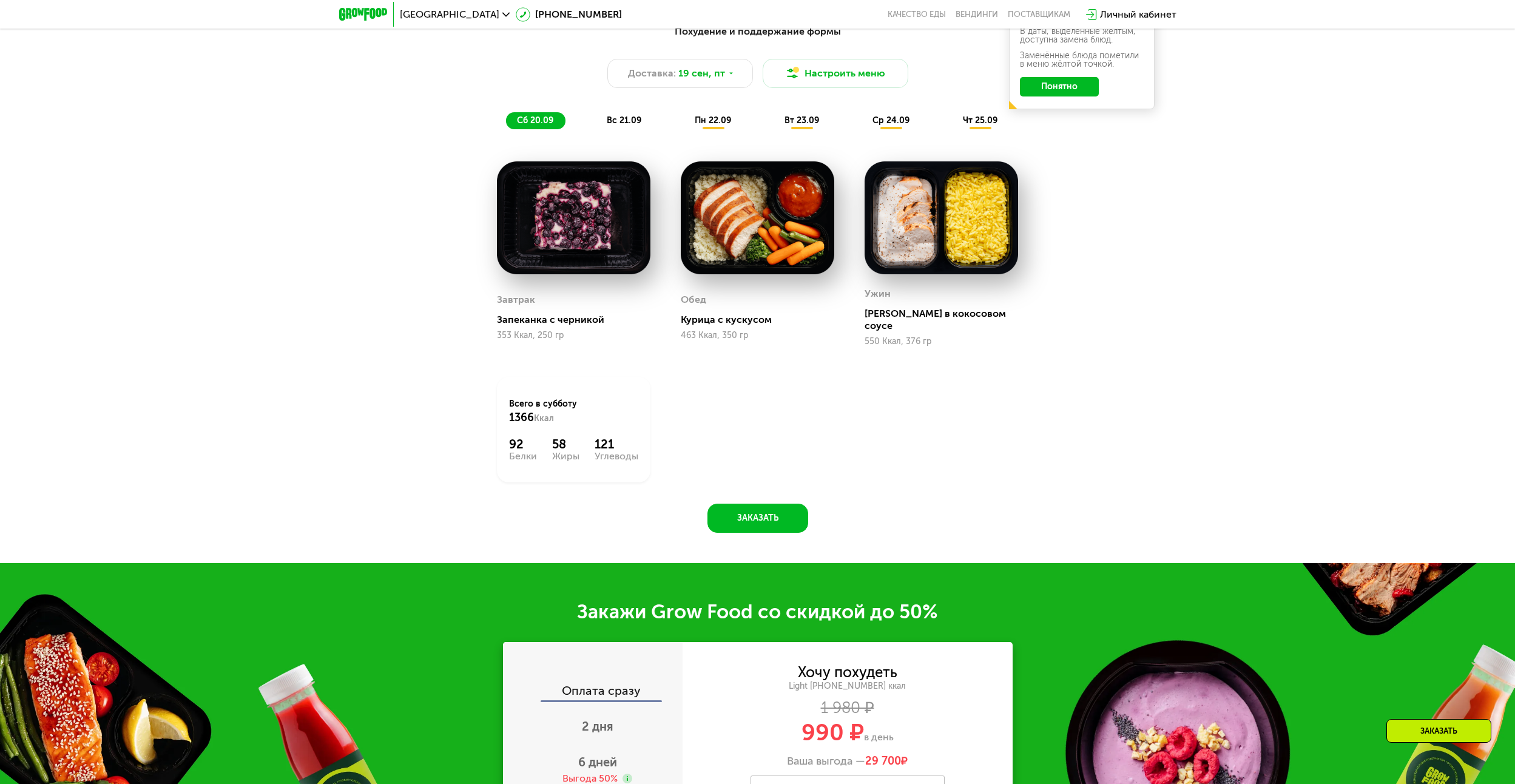
scroll to position [1263, 0]
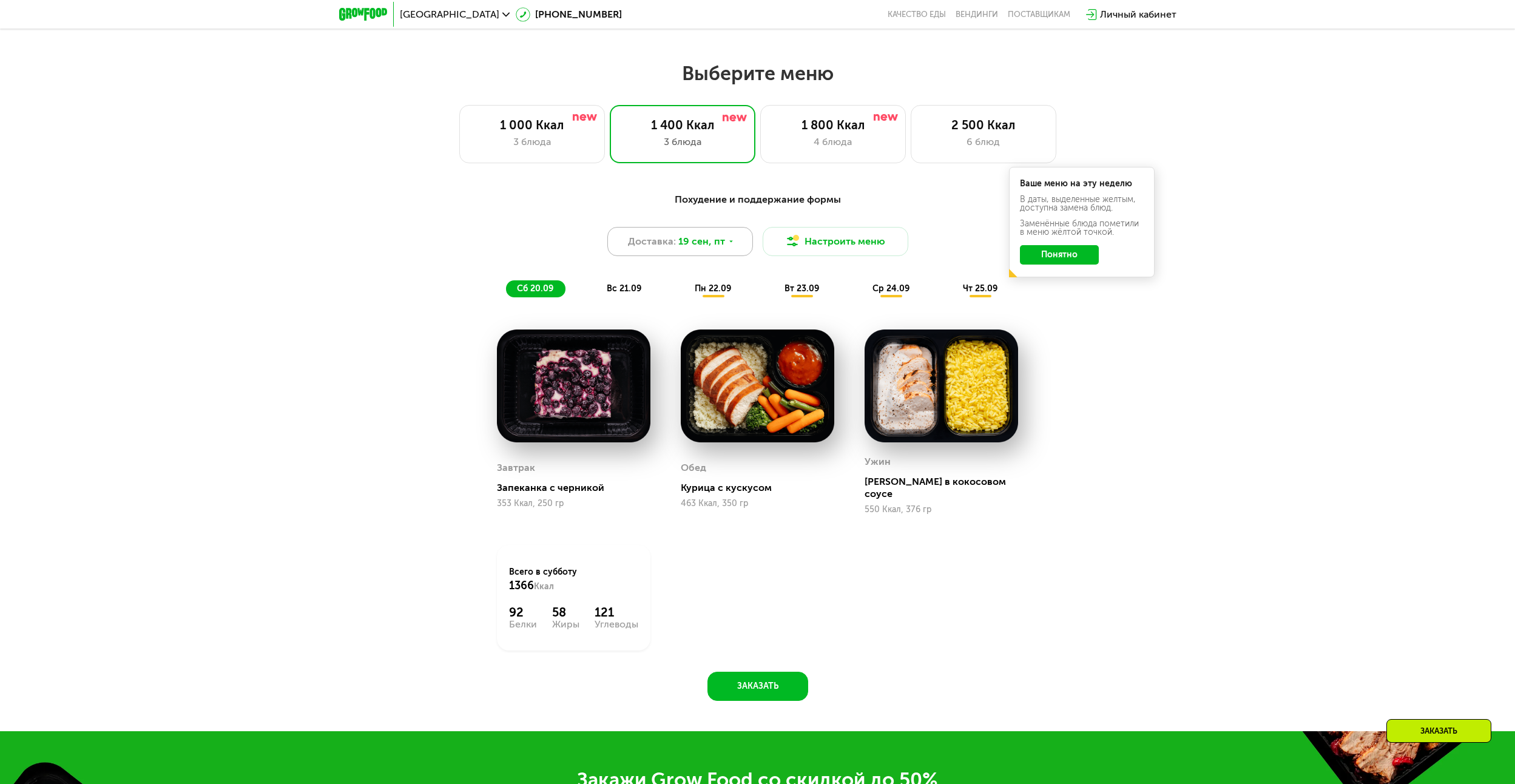
click at [723, 243] on span "19 сен, пт" at bounding box center [702, 241] width 47 height 15
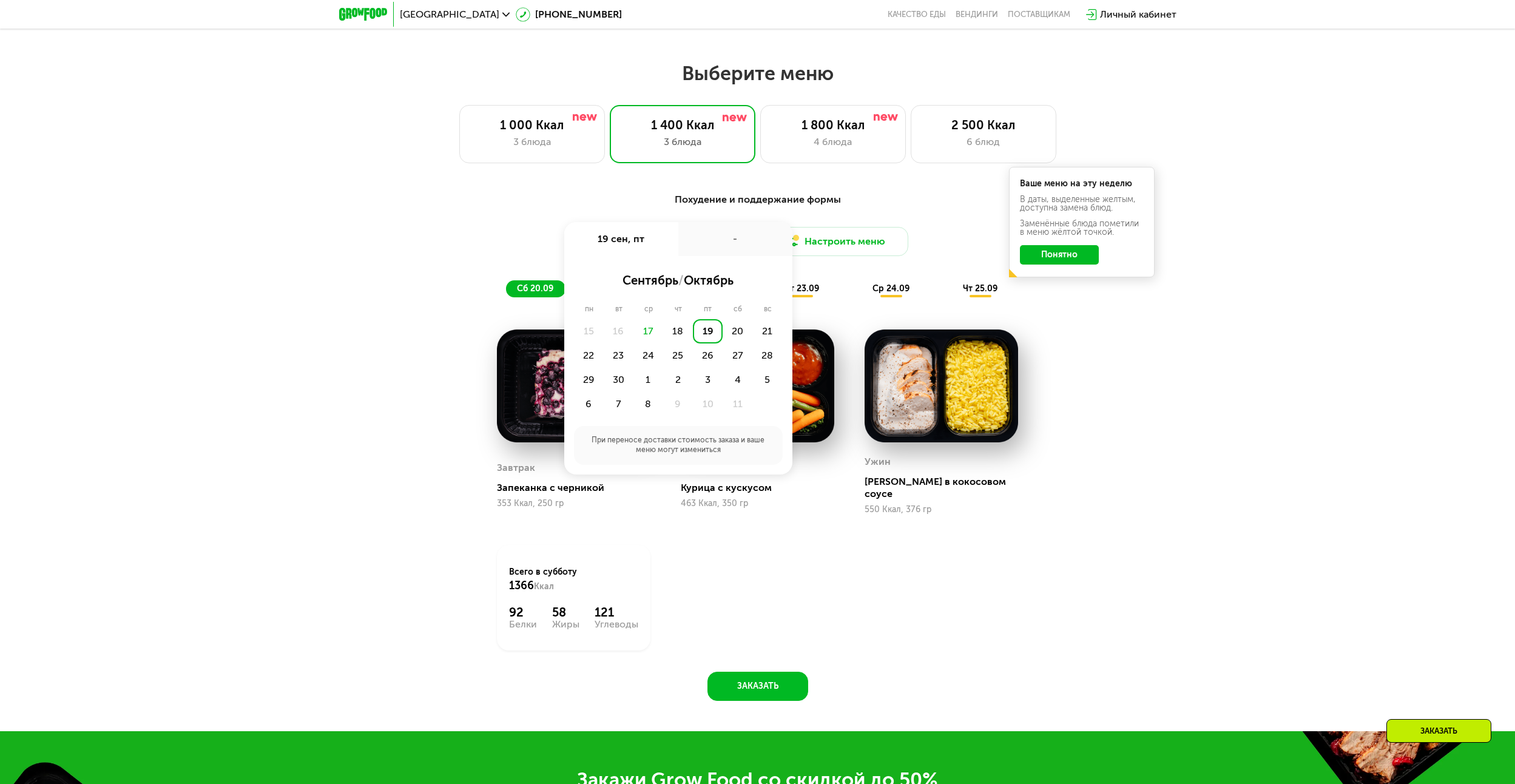
click at [758, 238] on div "-" at bounding box center [735, 239] width 114 height 34
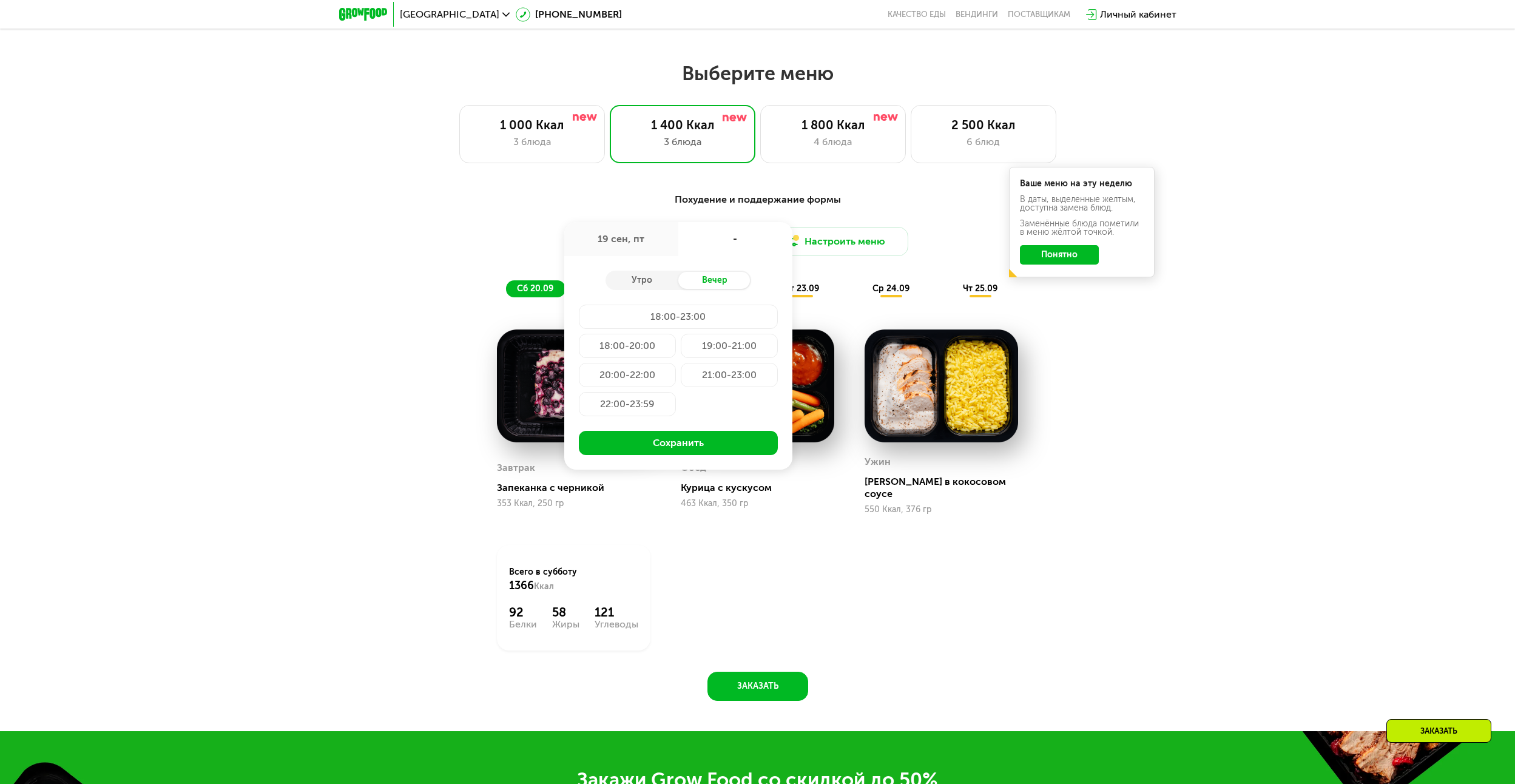
click at [882, 207] on div "Похудение и поддержание формы" at bounding box center [758, 199] width 719 height 15
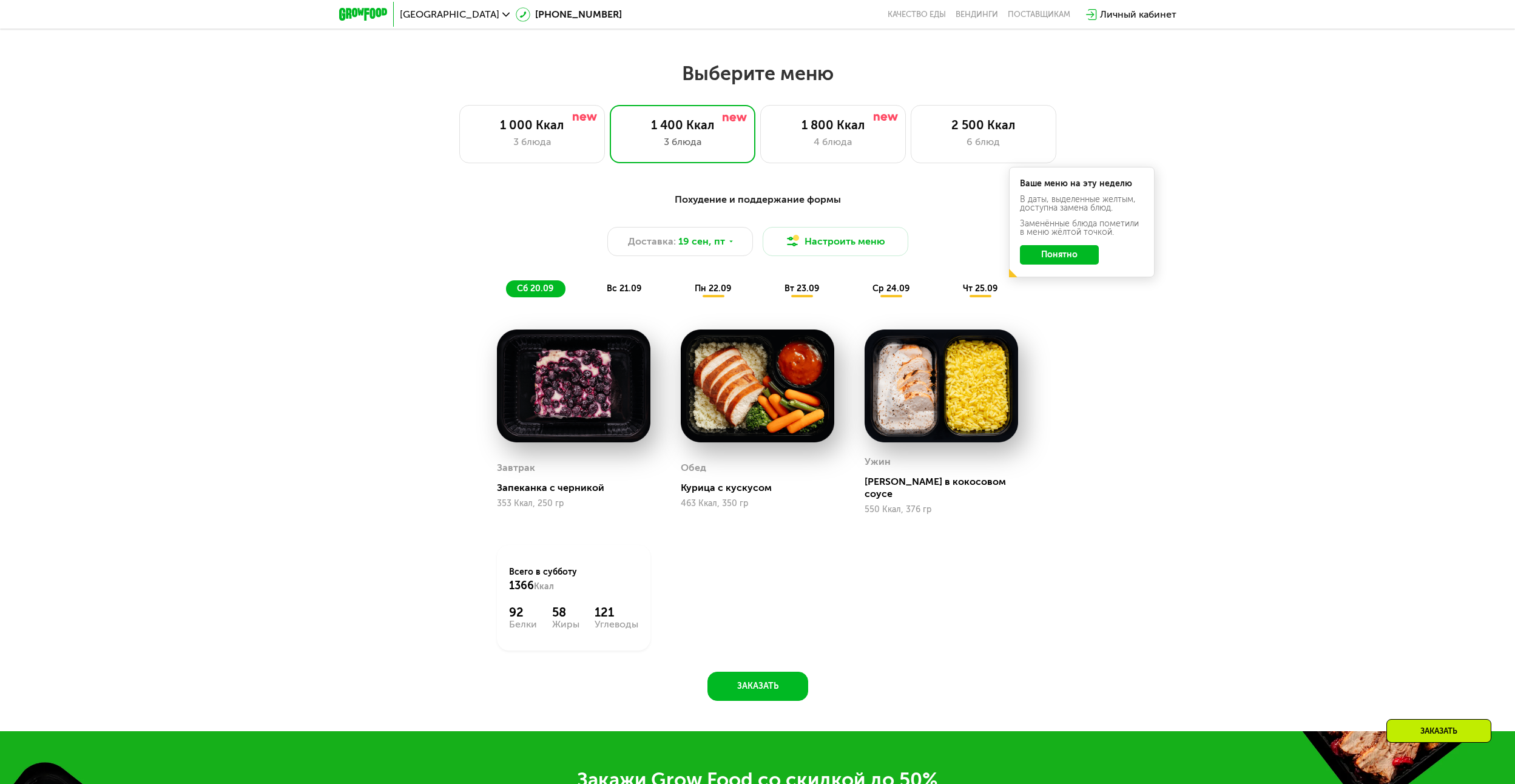
click at [624, 294] on span "вс 21.09" at bounding box center [624, 288] width 35 height 11
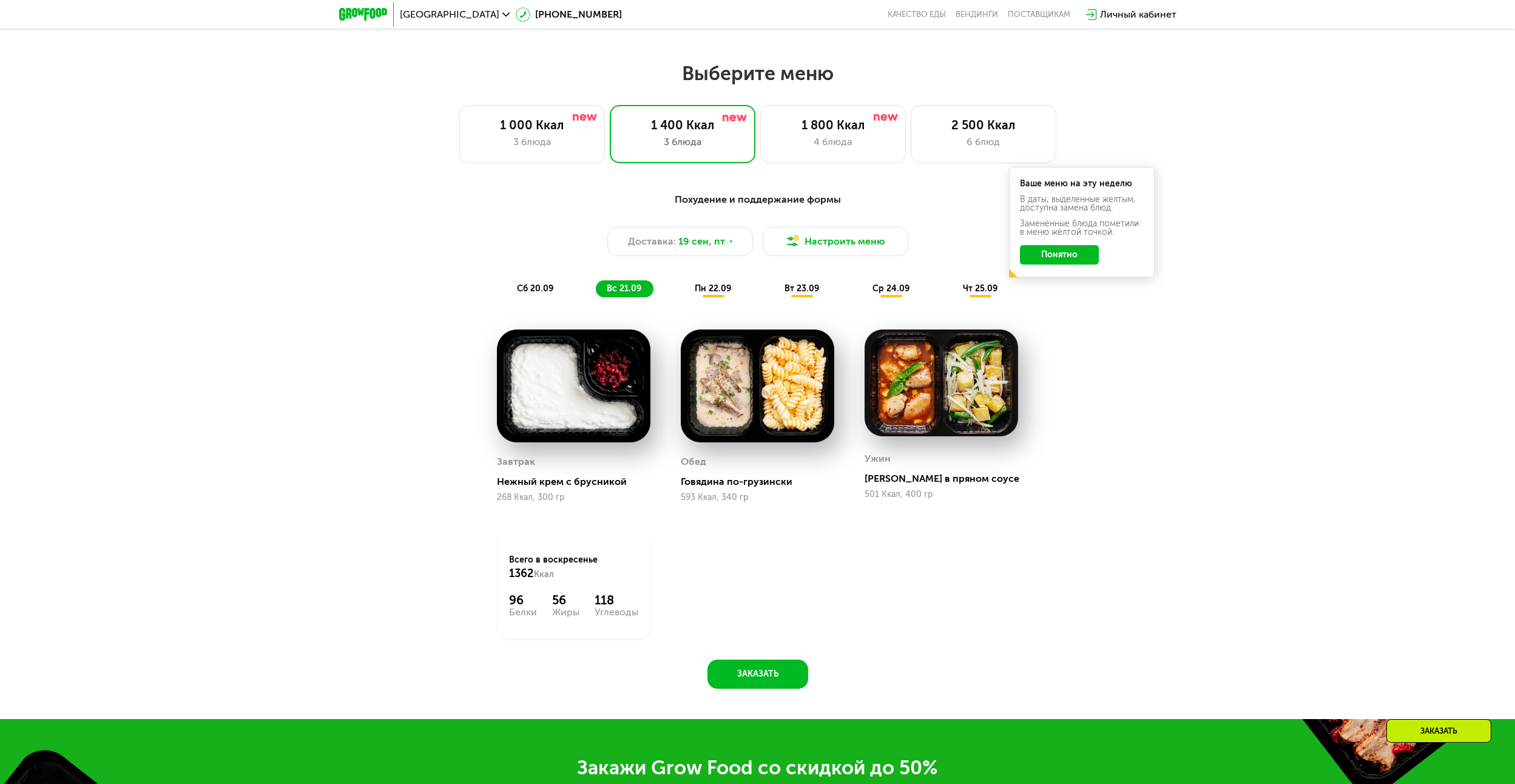
click at [700, 292] on span "пн 22.09" at bounding box center [713, 288] width 36 height 11
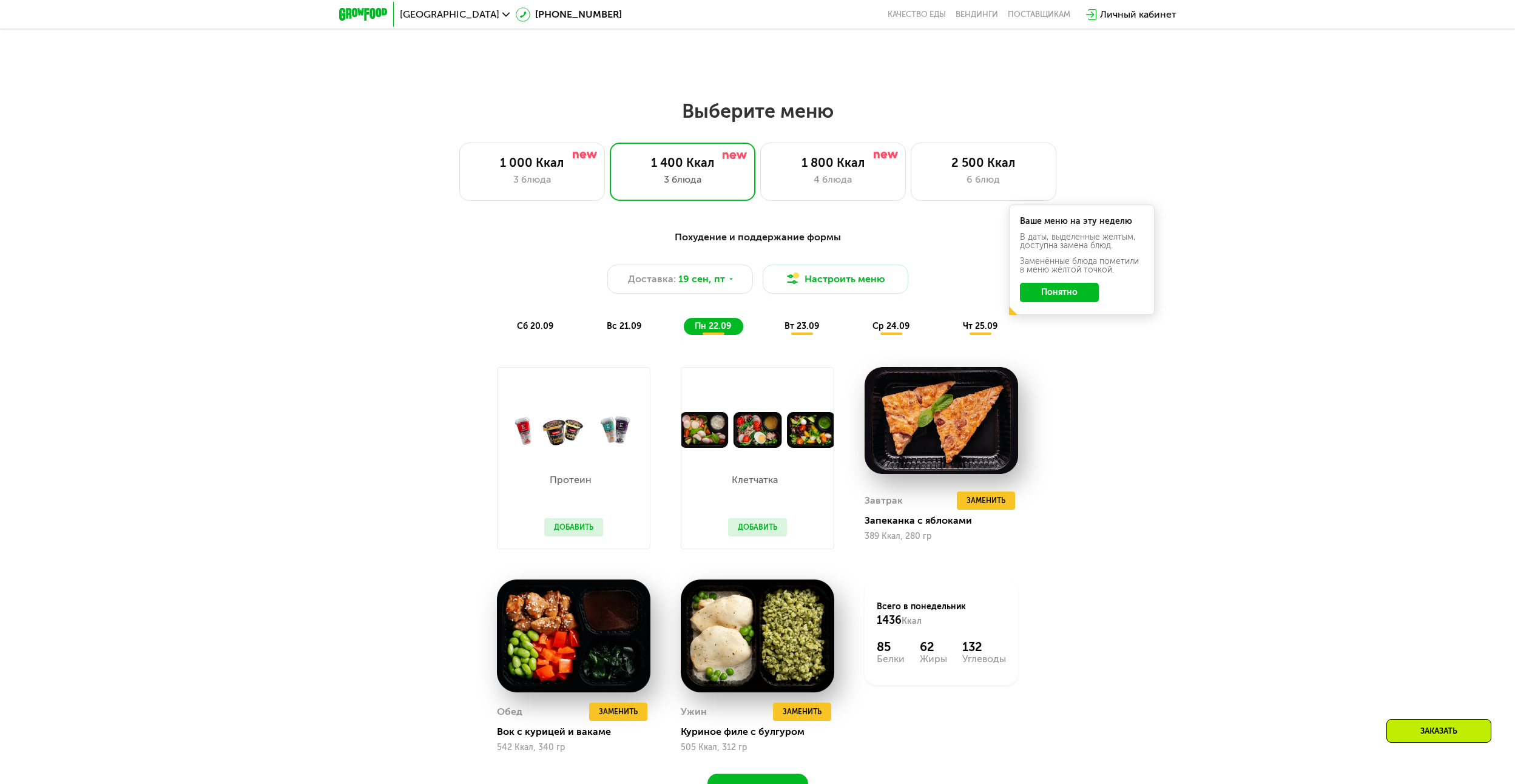
scroll to position [1217, 0]
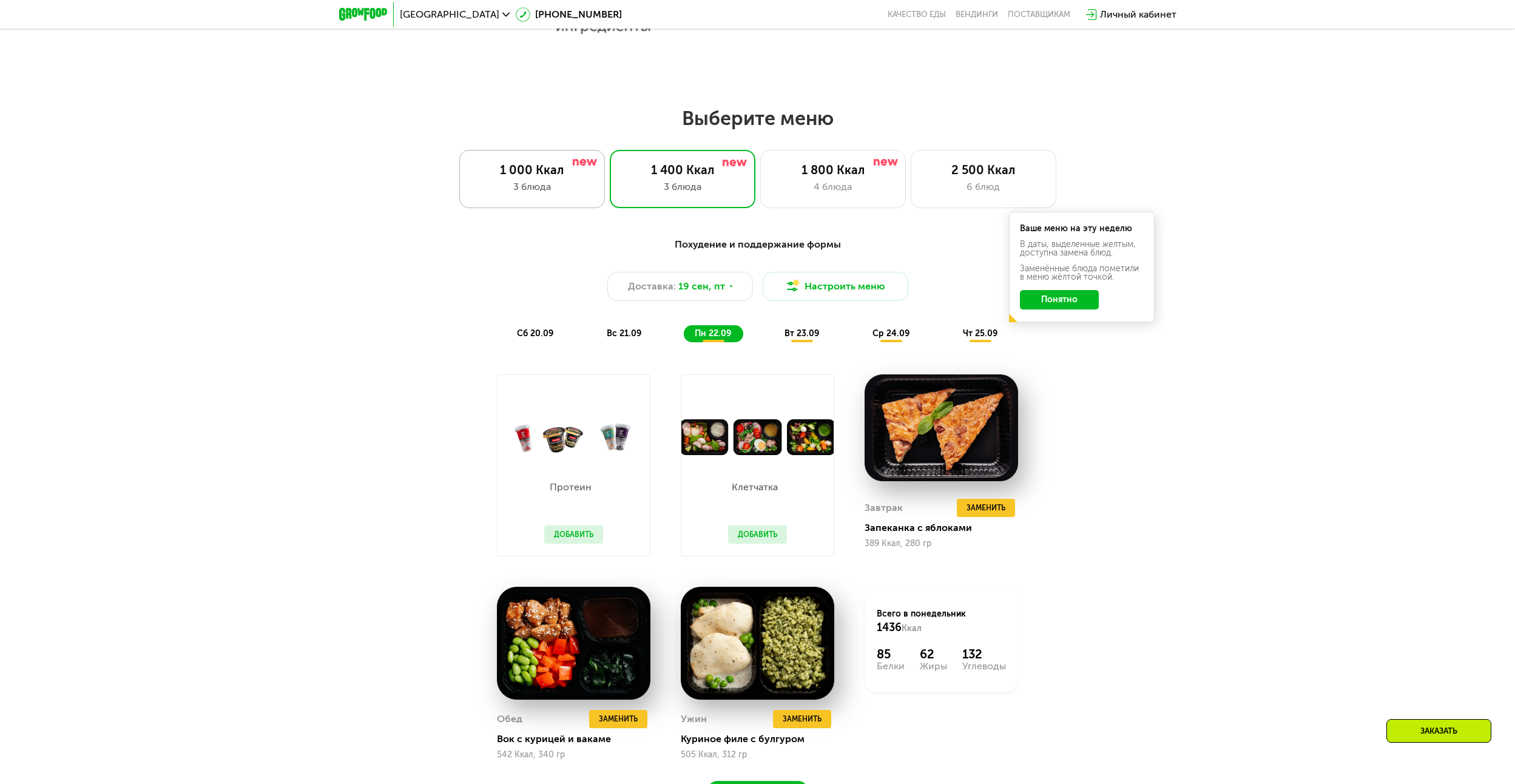
click at [583, 185] on div "3 блюда" at bounding box center [532, 187] width 120 height 15
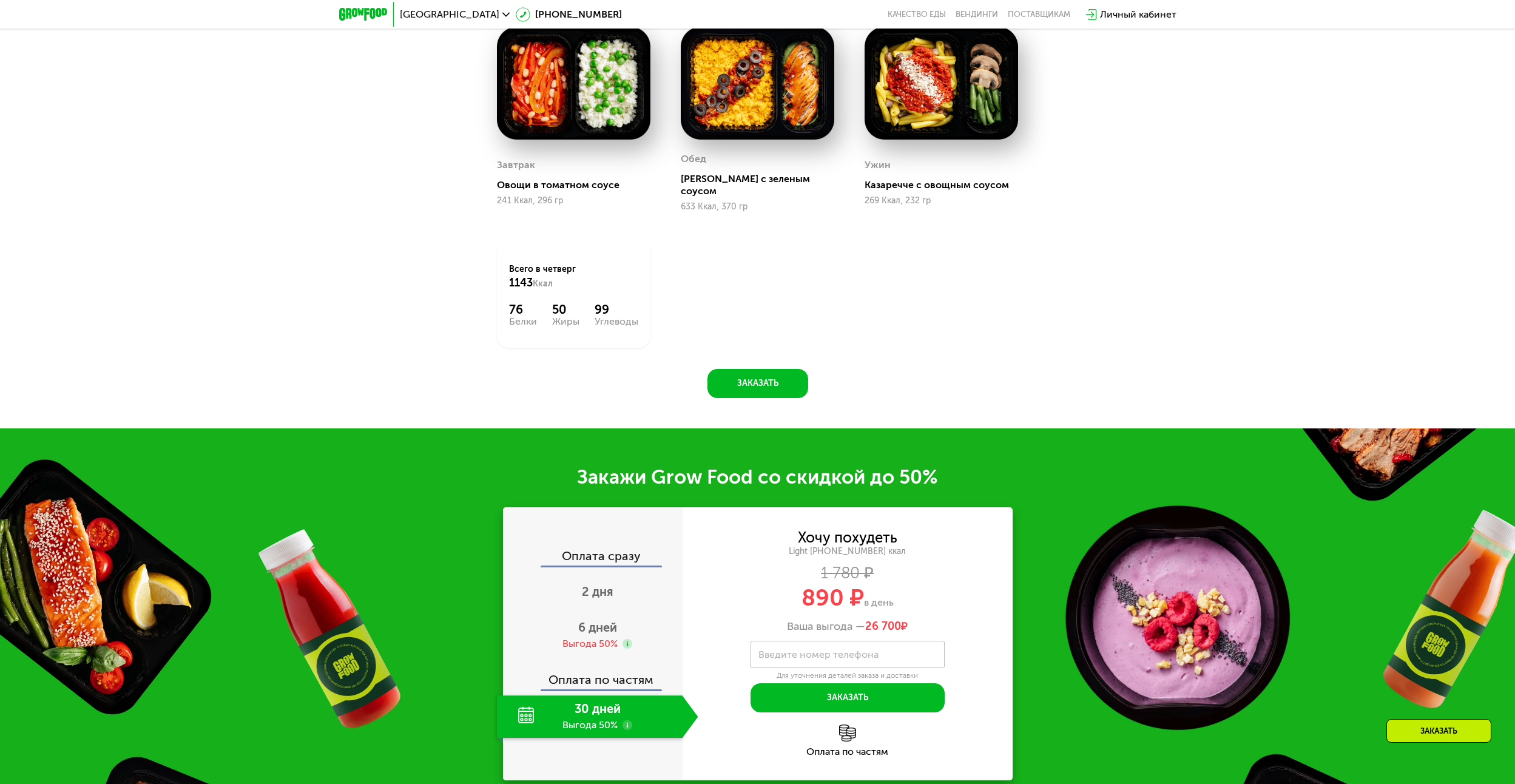
scroll to position [1278, 0]
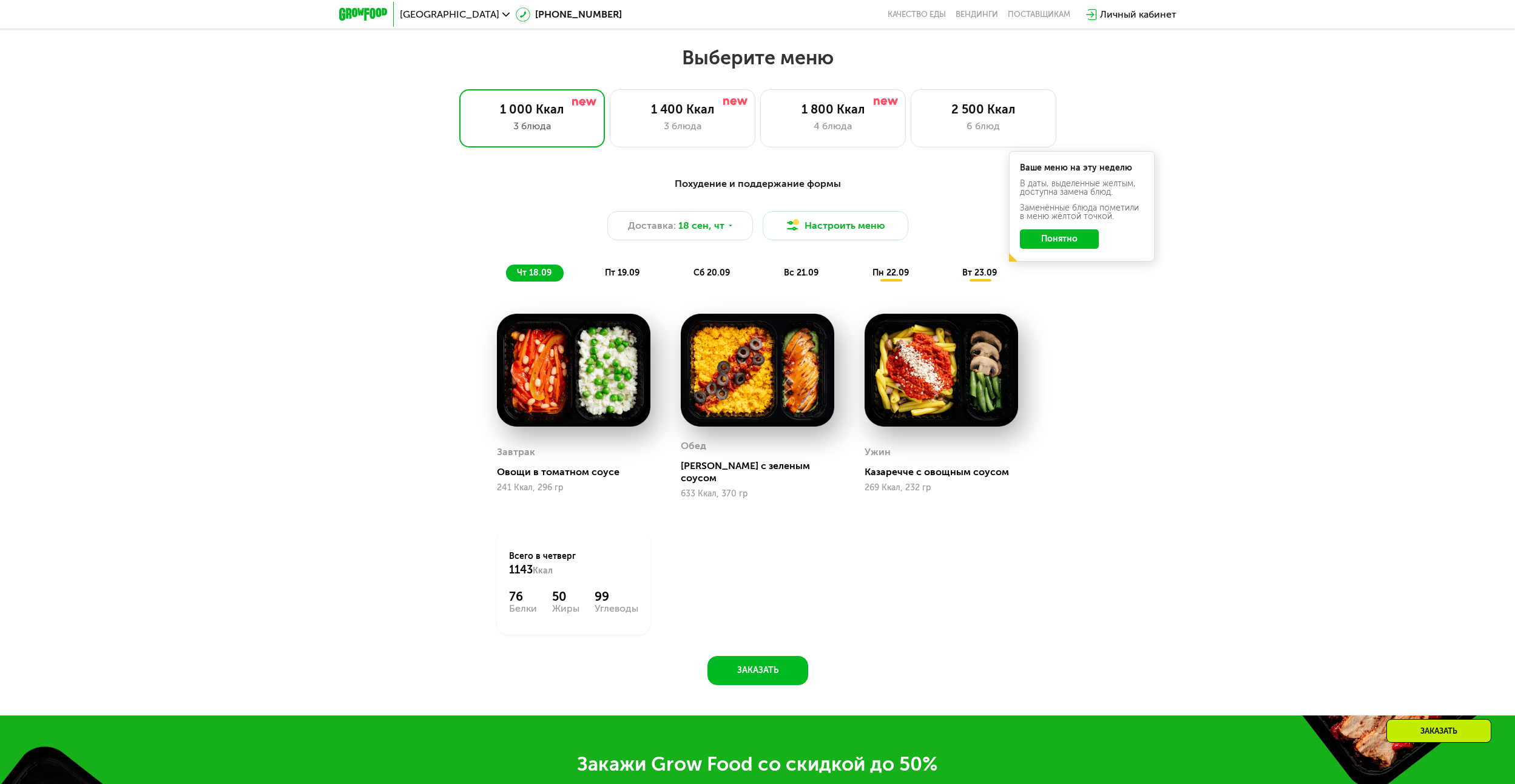
click at [1085, 241] on button "Понятно" at bounding box center [1059, 239] width 79 height 19
